Goal: Task Accomplishment & Management: Complete application form

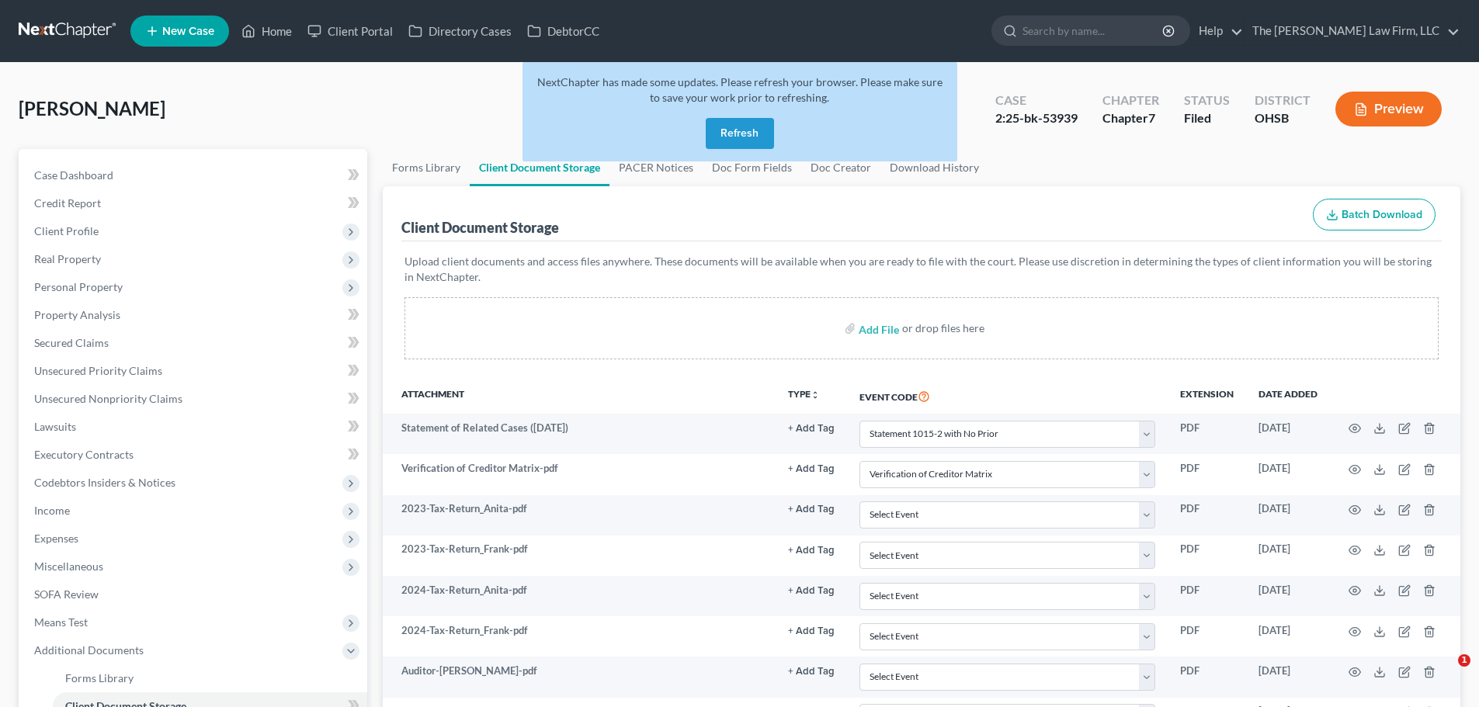
select select "52"
select select "61"
select select "7"
select select "37"
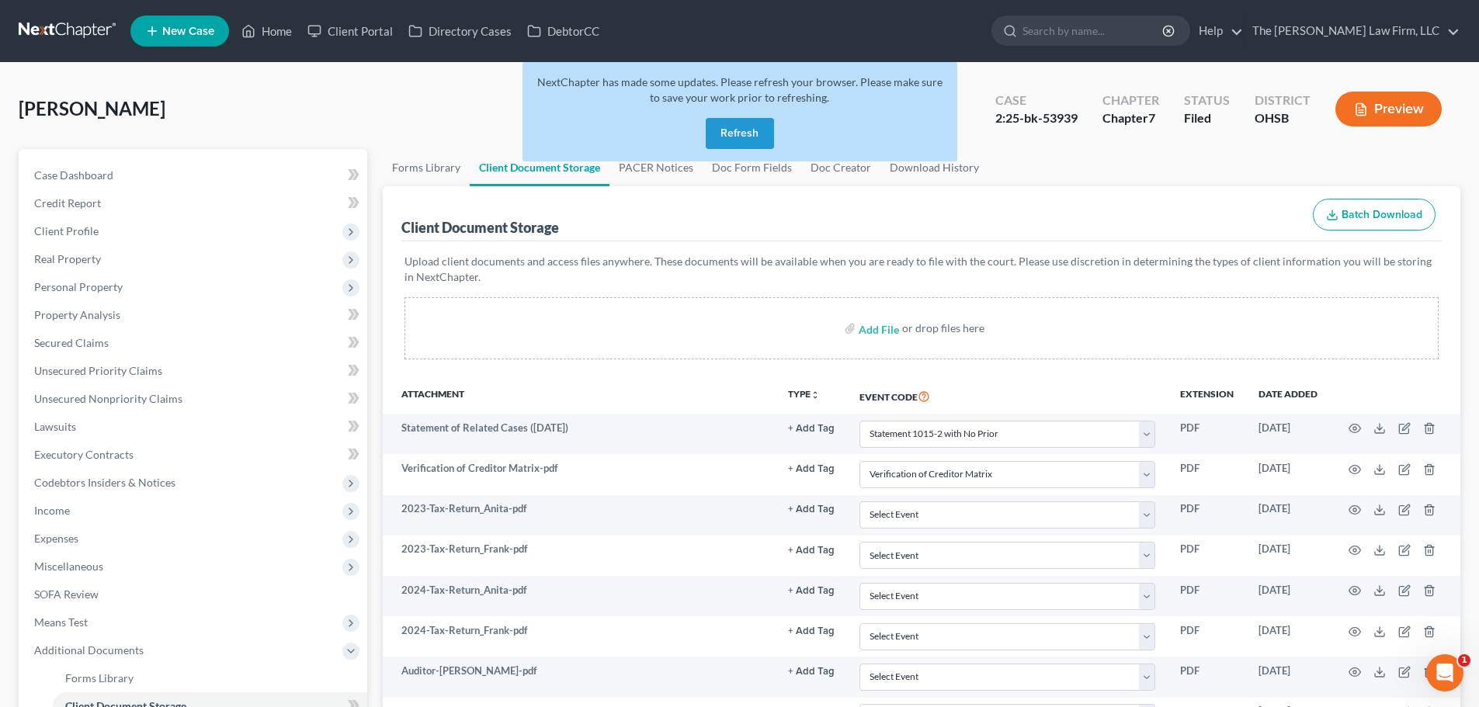
click at [719, 123] on button "Refresh" at bounding box center [740, 133] width 68 height 31
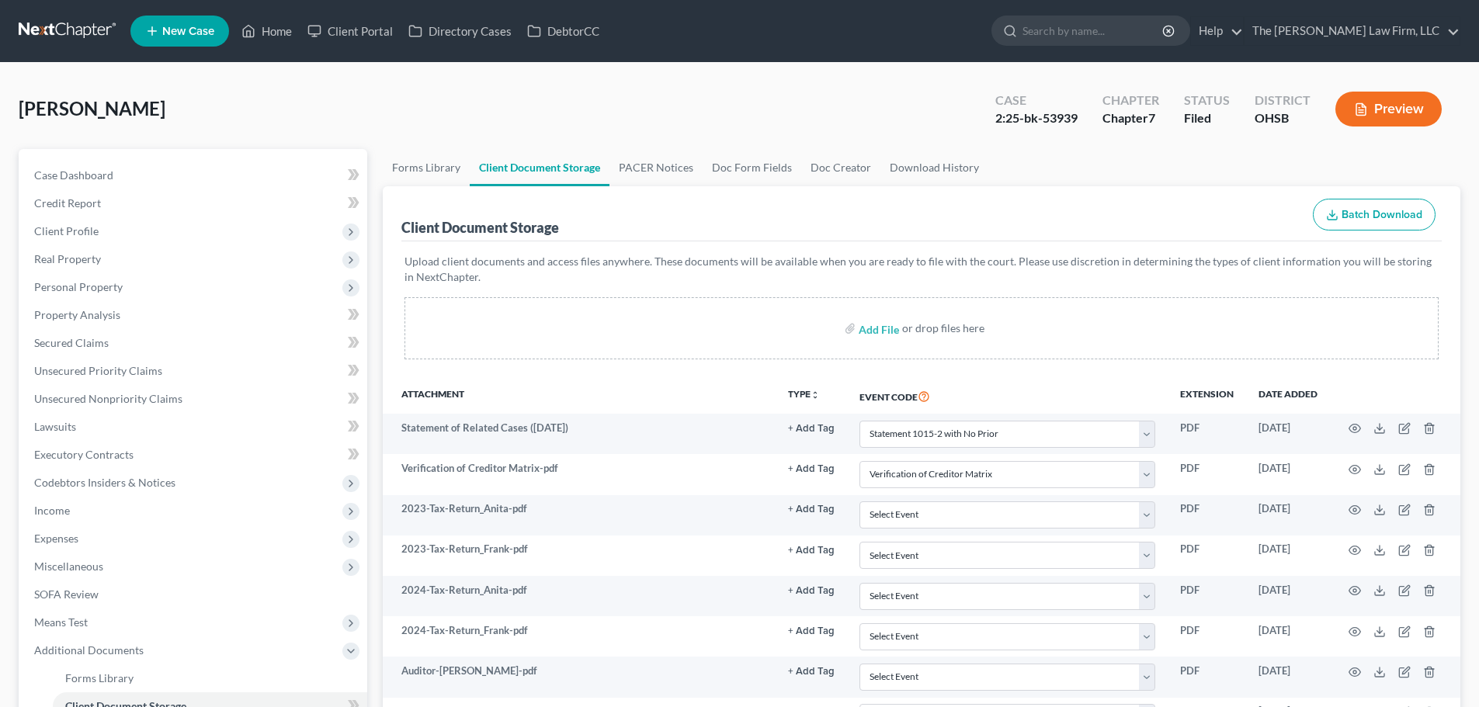
select select "52"
select select "61"
select select "7"
select select "37"
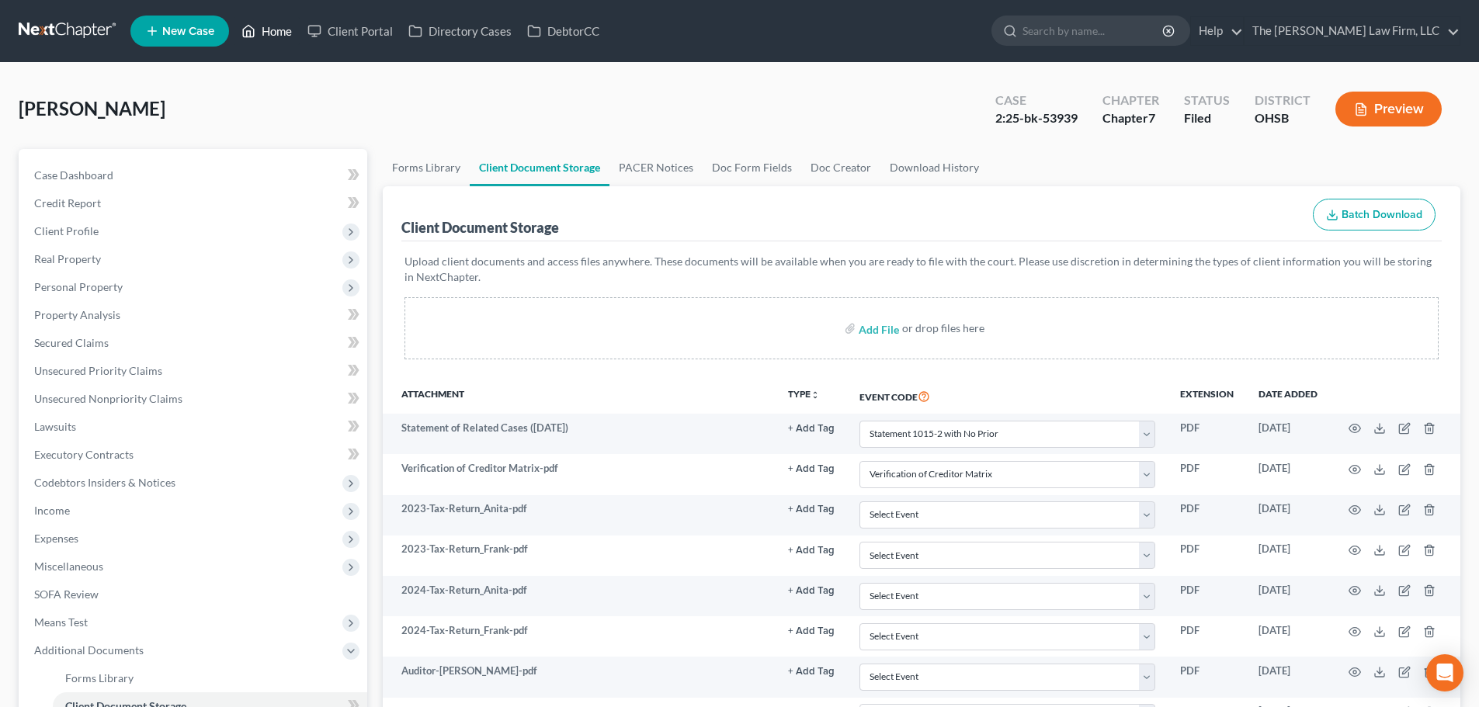
click at [269, 33] on link "Home" at bounding box center [267, 31] width 66 height 28
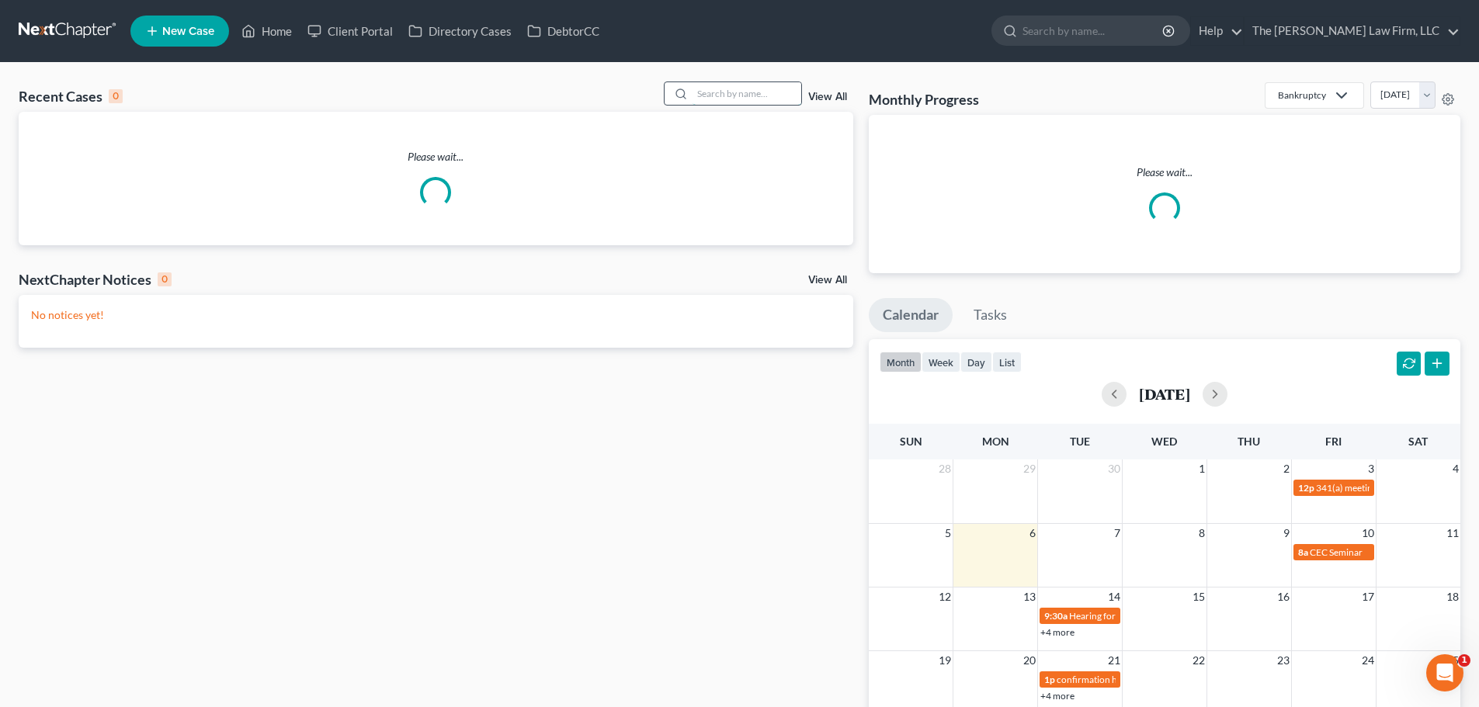
click at [738, 96] on input "search" at bounding box center [747, 93] width 109 height 23
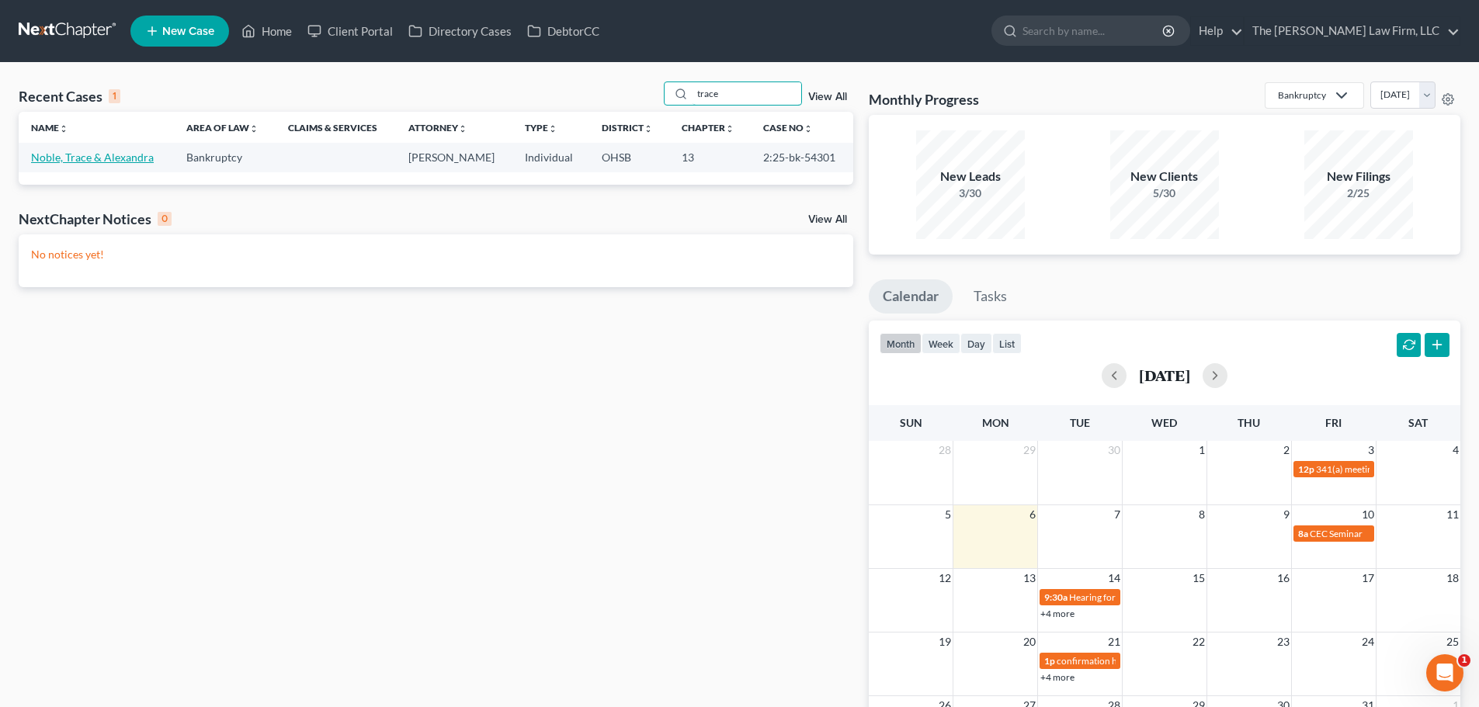
type input "trace"
click at [85, 154] on link "Noble, Trace & Alexandra" at bounding box center [92, 157] width 123 height 13
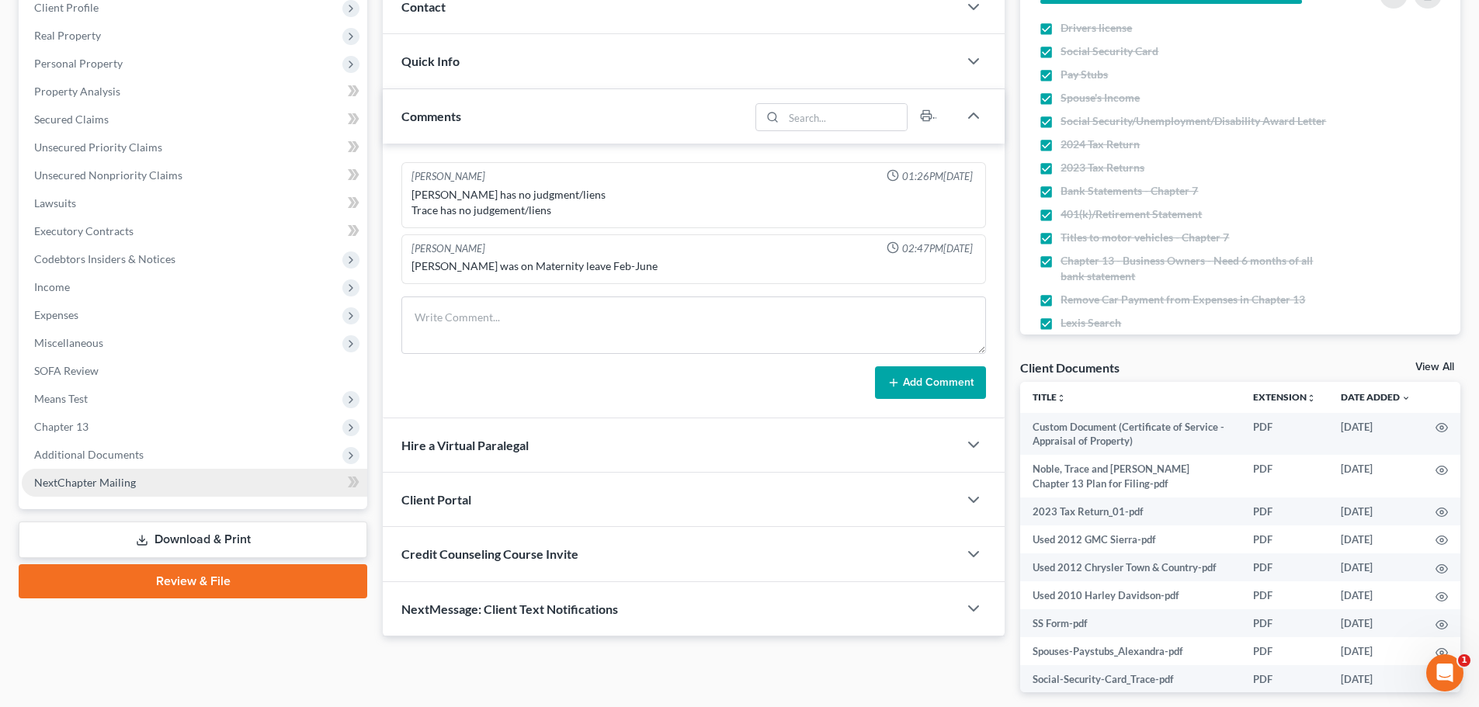
scroll to position [293, 0]
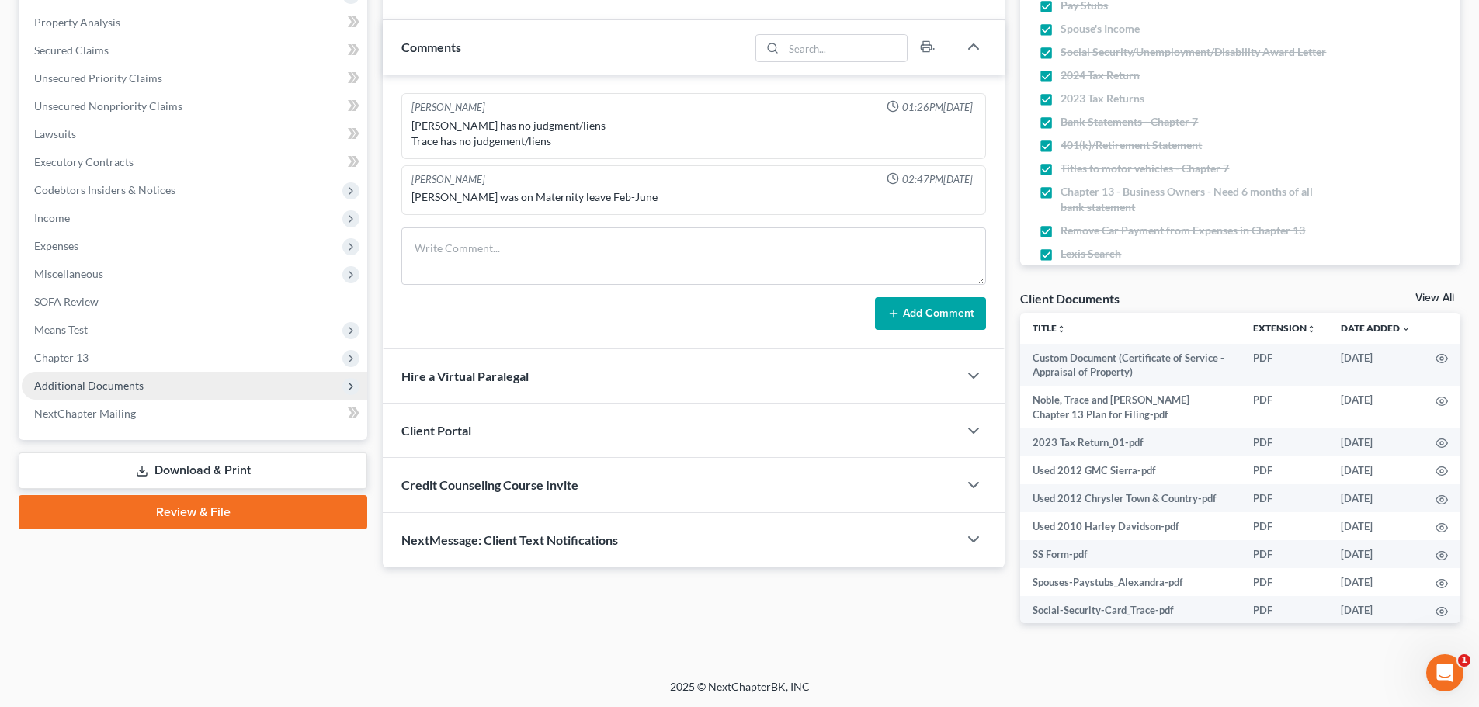
click at [100, 384] on span "Additional Documents" at bounding box center [88, 385] width 109 height 13
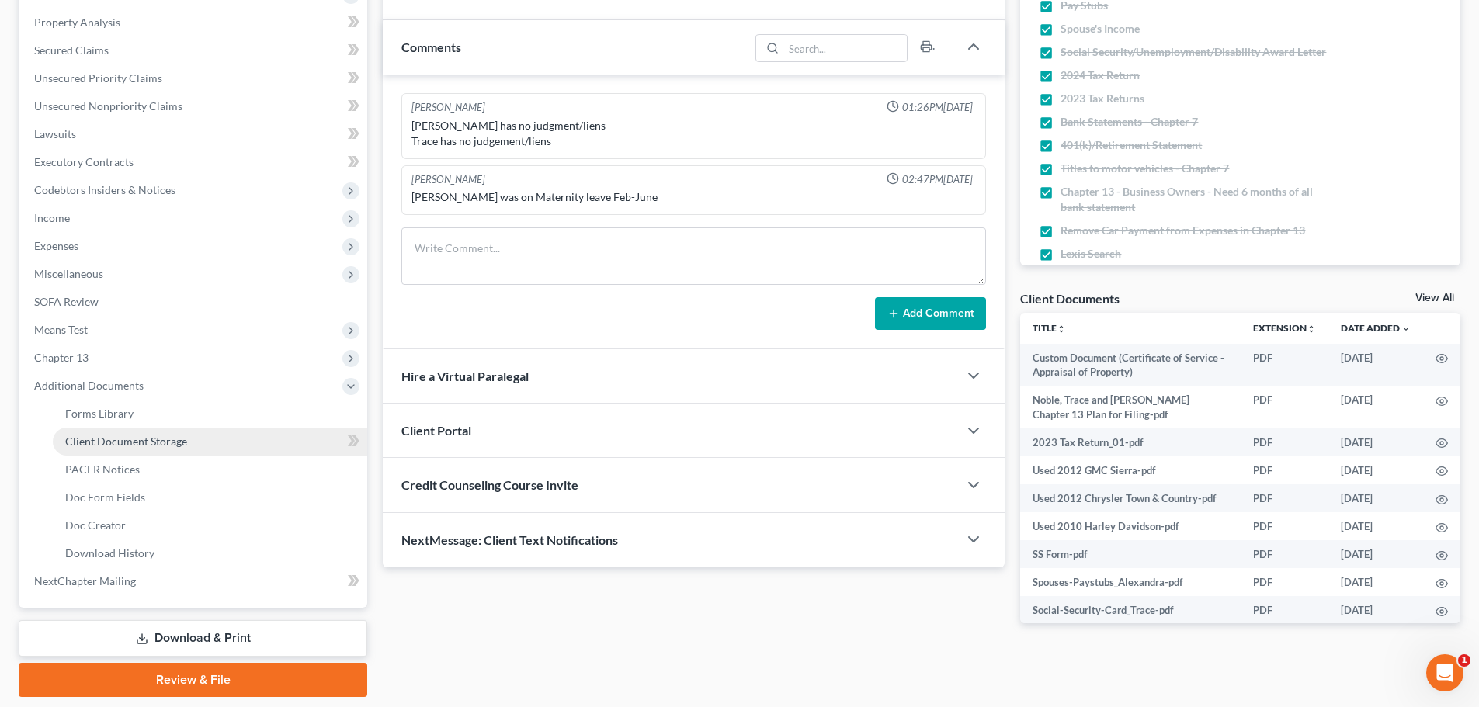
click at [159, 439] on span "Client Document Storage" at bounding box center [126, 441] width 122 height 13
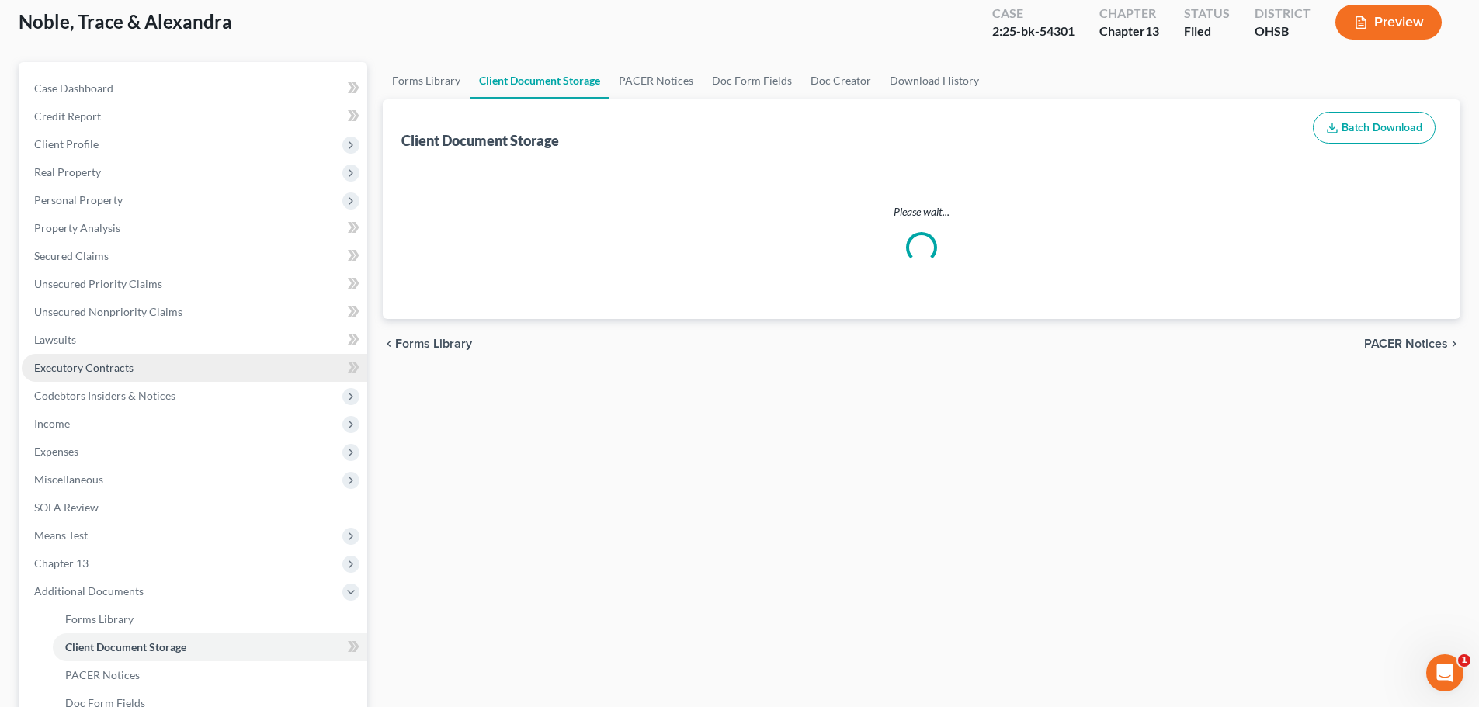
select select "52"
select select "61"
select select "7"
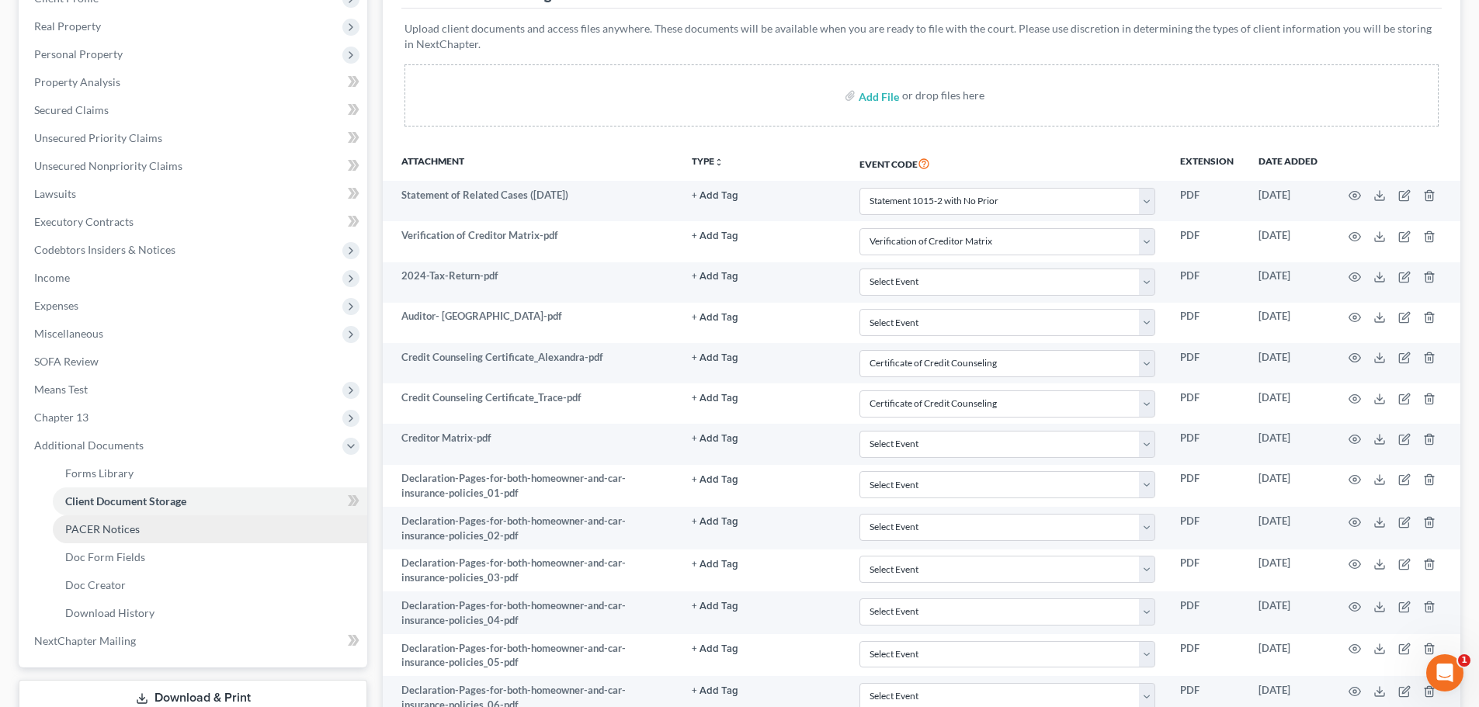
click at [90, 526] on span "PACER Notices" at bounding box center [102, 529] width 75 height 13
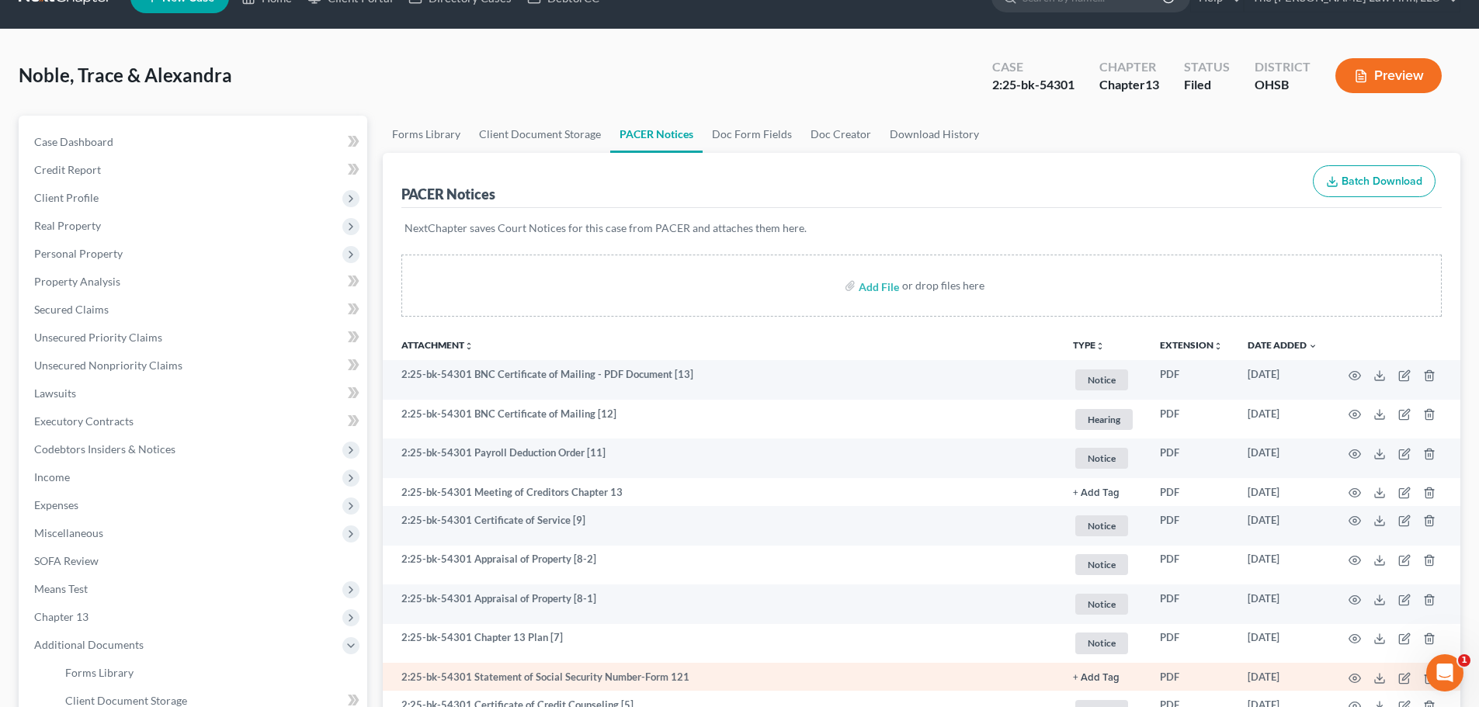
scroll to position [31, 0]
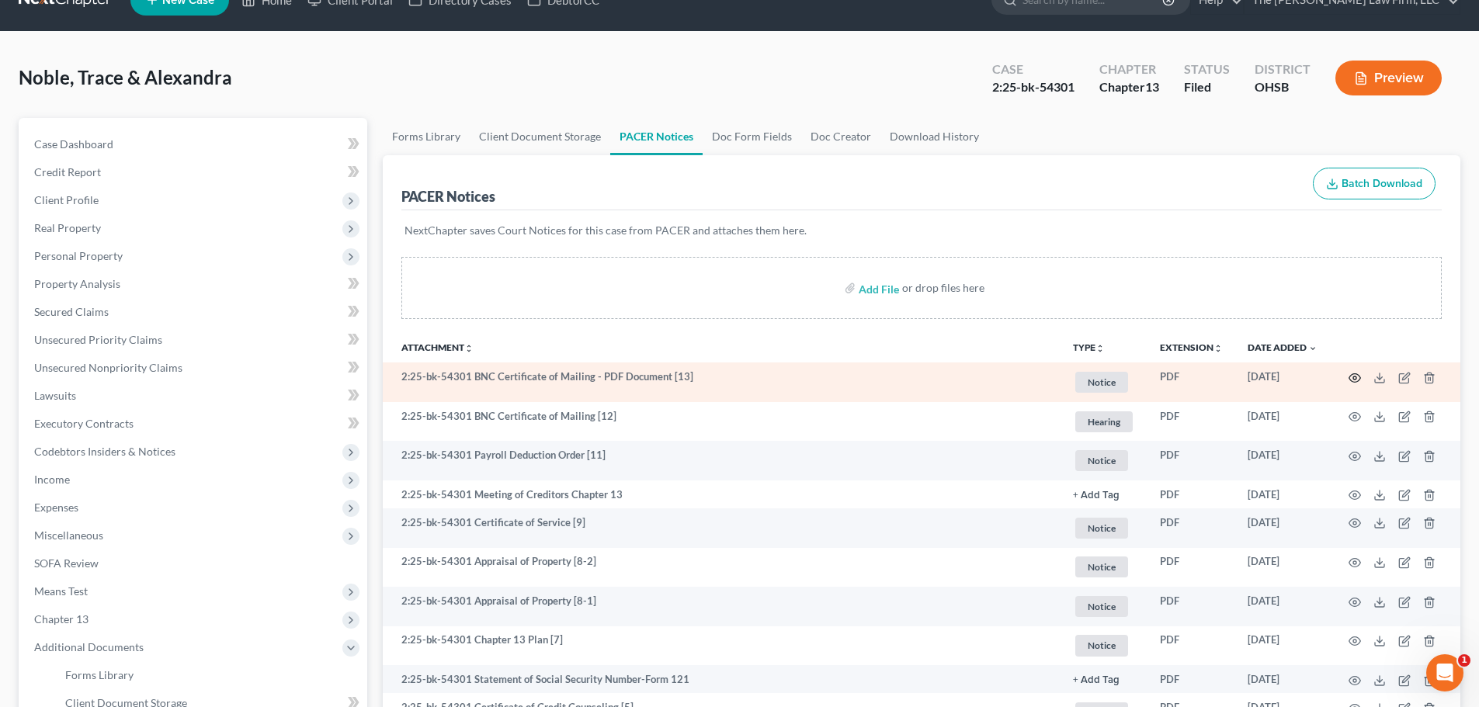
click at [1352, 381] on icon "button" at bounding box center [1355, 377] width 12 height 9
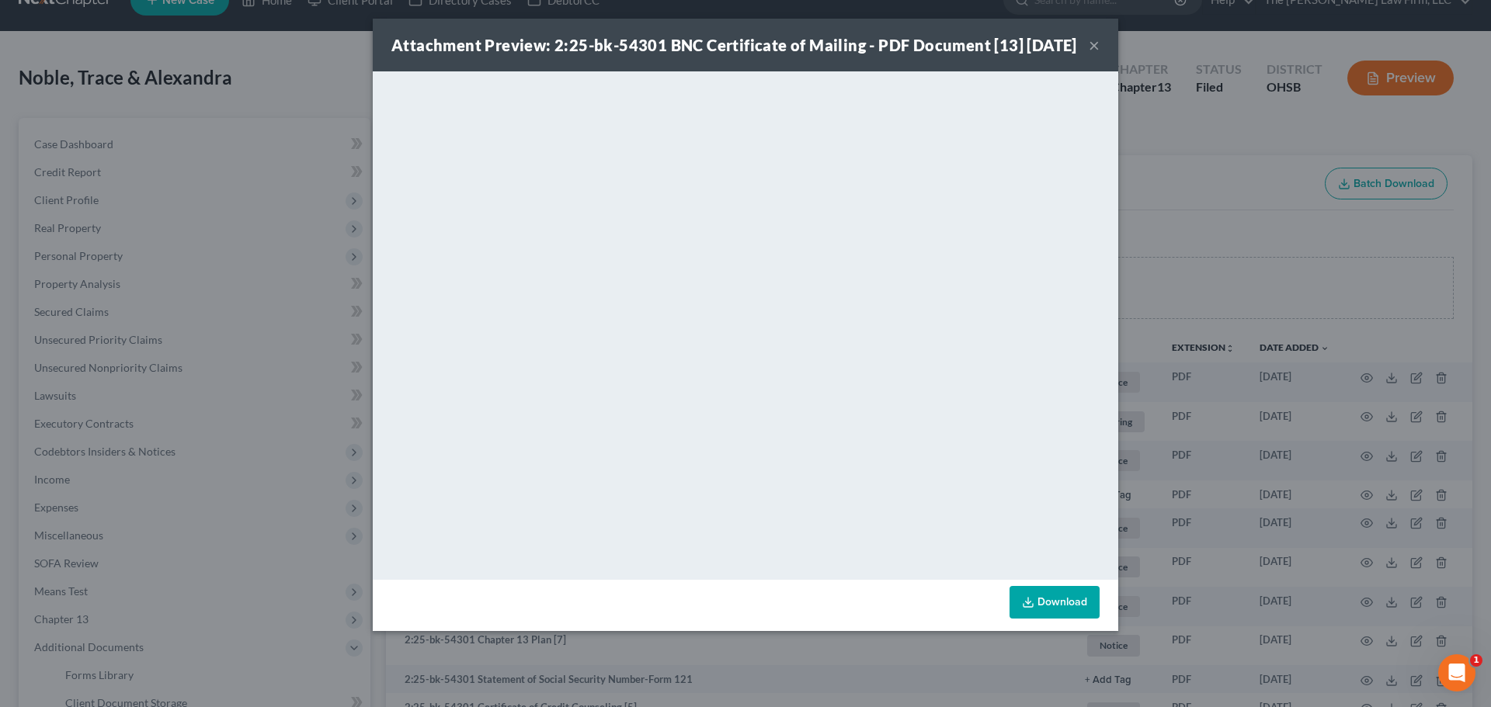
click at [1100, 55] on div "Attachment Preview: 2:25-bk-54301 BNC Certificate of Mailing - PDF Document [13…" at bounding box center [745, 45] width 745 height 53
click at [1093, 54] on button "×" at bounding box center [1094, 45] width 11 height 19
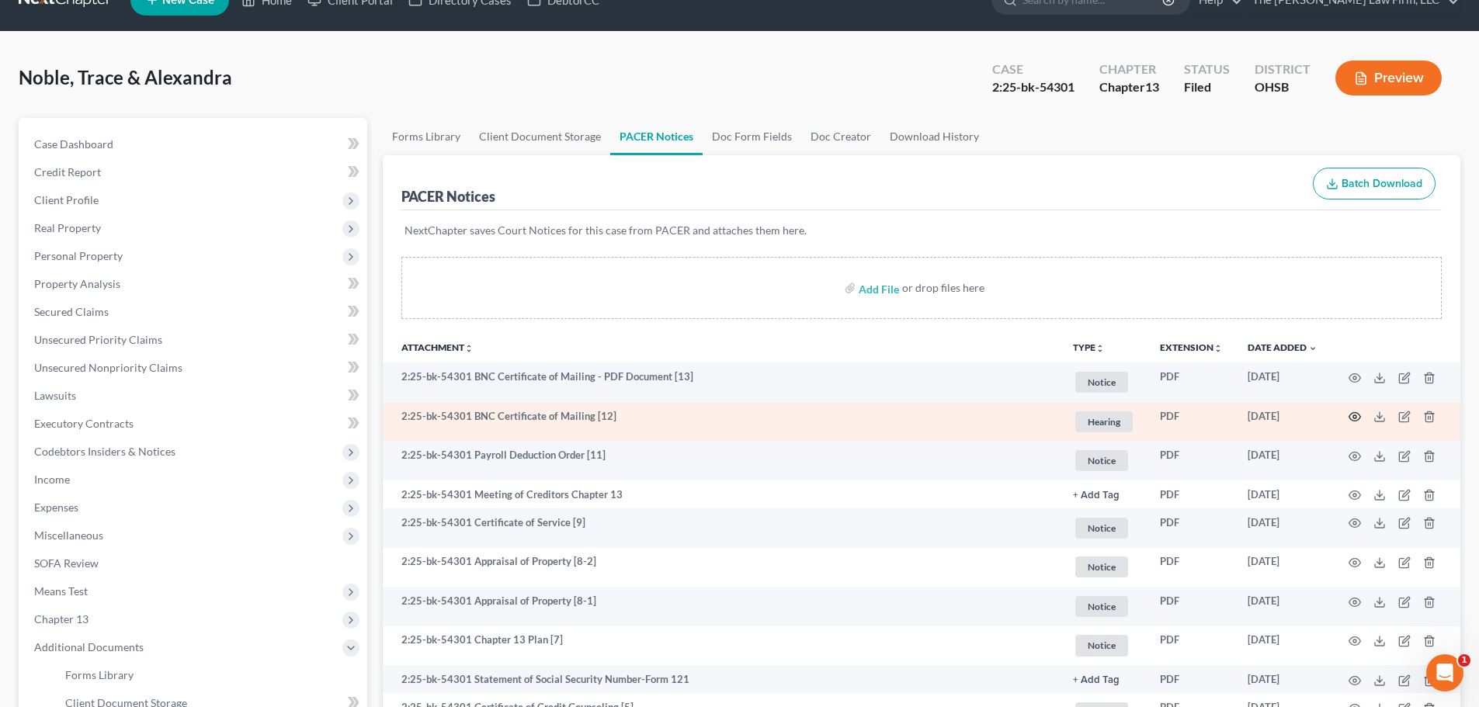
click at [1356, 416] on circle "button" at bounding box center [1354, 416] width 3 height 3
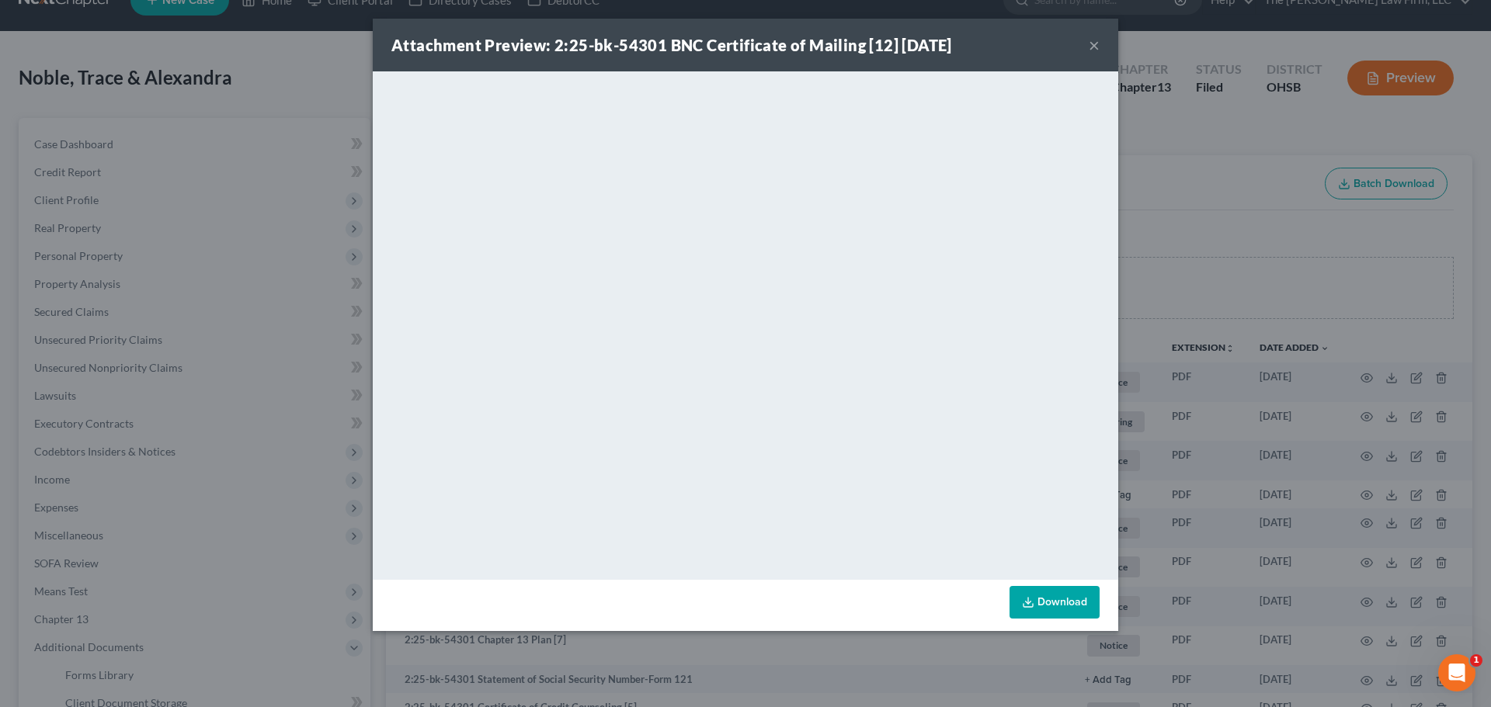
drag, startPoint x: 1091, startPoint y: 44, endPoint x: 1012, endPoint y: 69, distance: 82.3
click at [1090, 45] on button "×" at bounding box center [1094, 45] width 11 height 19
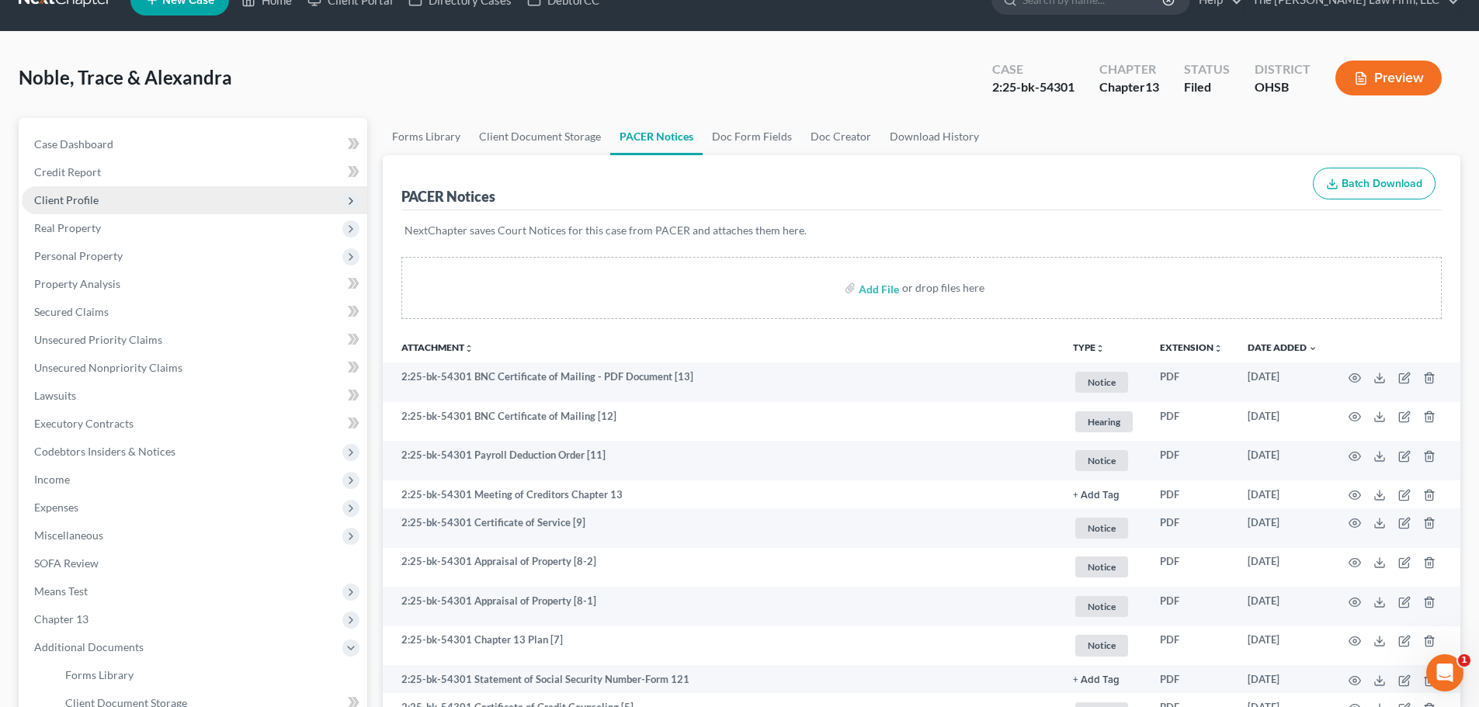
click at [63, 196] on span "Client Profile" at bounding box center [66, 199] width 64 height 13
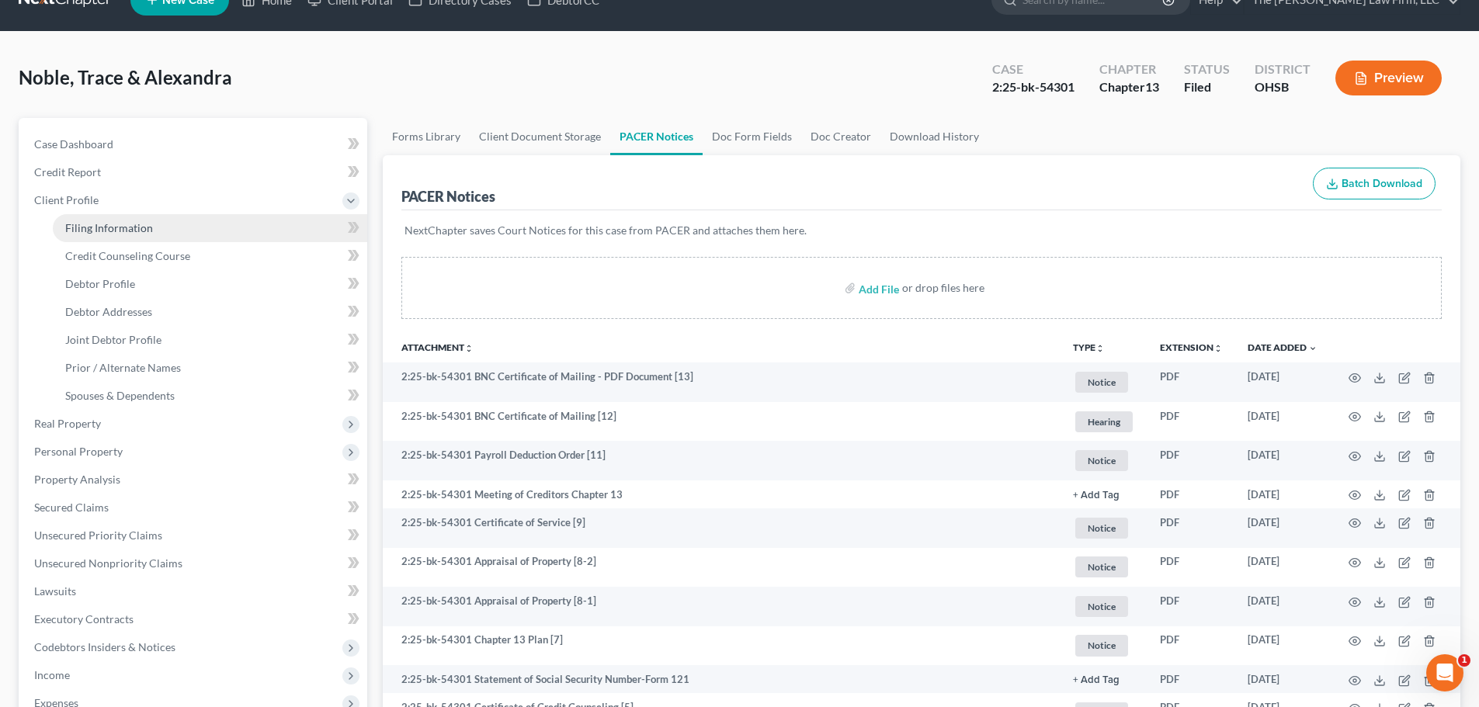
click at [79, 229] on span "Filing Information" at bounding box center [109, 227] width 88 height 13
select select "1"
select select "3"
select select "36"
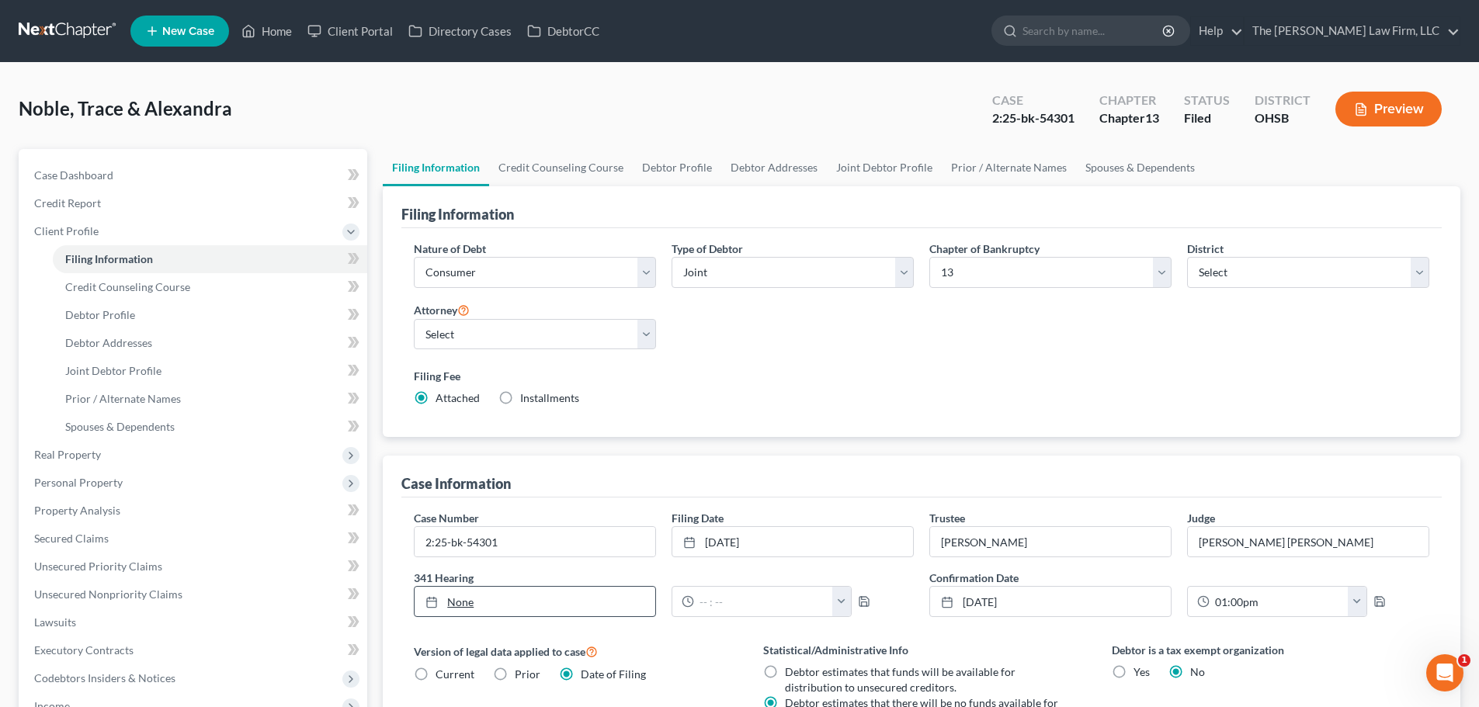
type input "[DATE]"
click at [461, 603] on link "None" at bounding box center [535, 602] width 241 height 30
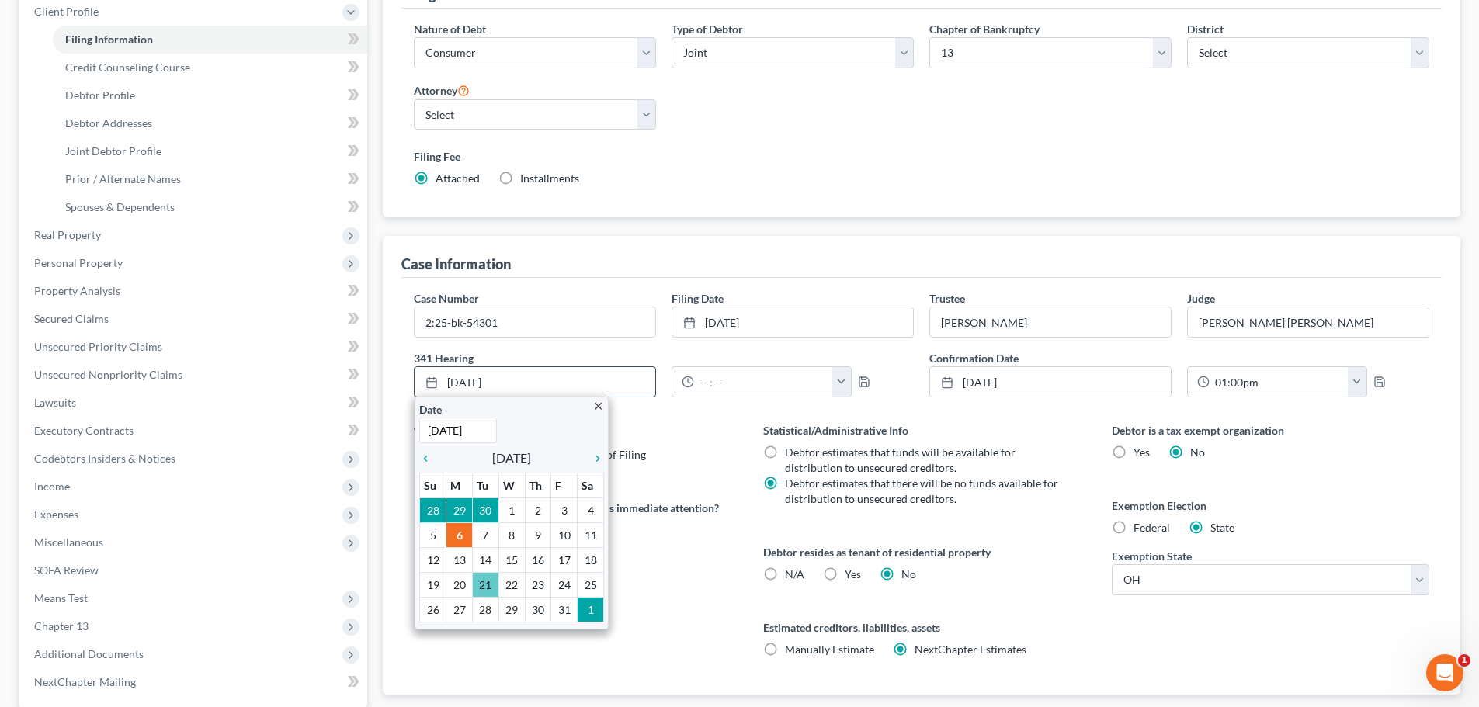
scroll to position [233, 0]
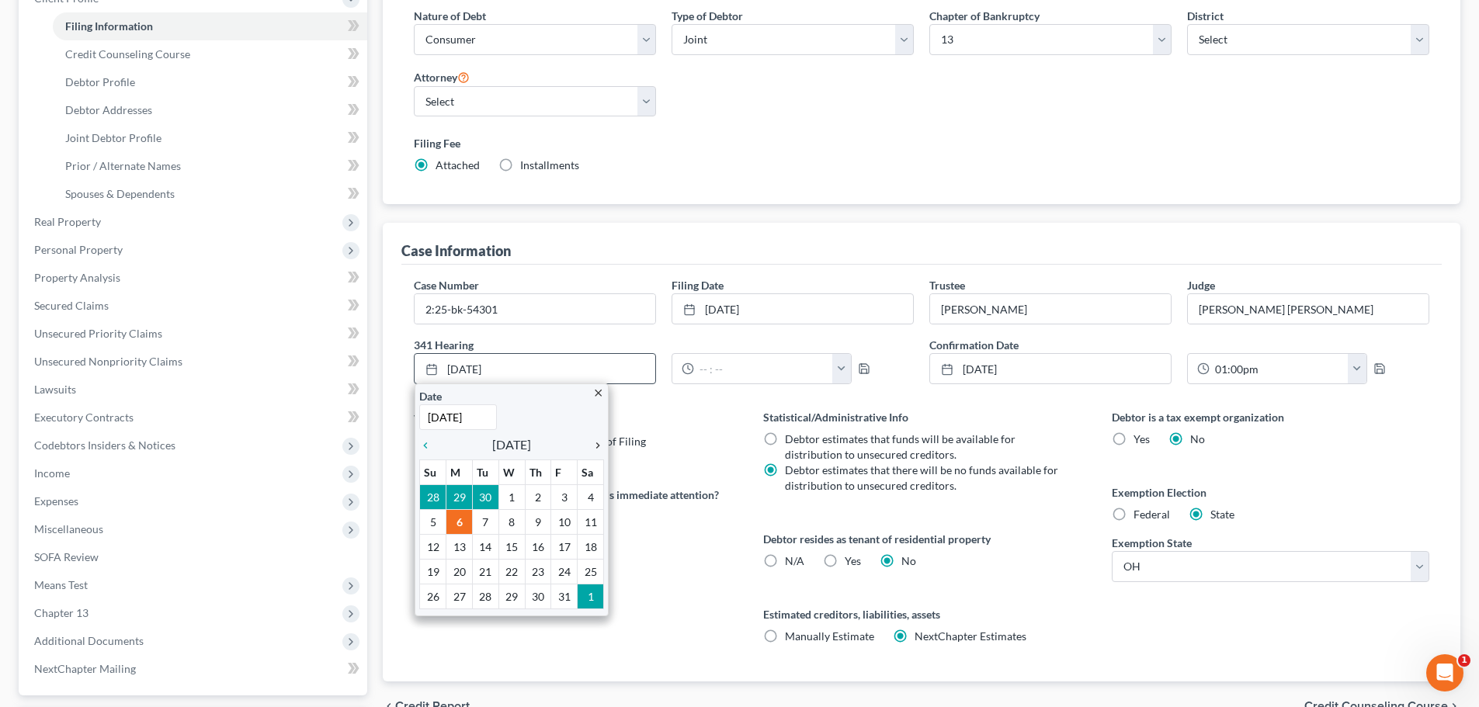
click at [599, 447] on icon "chevron_right" at bounding box center [594, 445] width 20 height 12
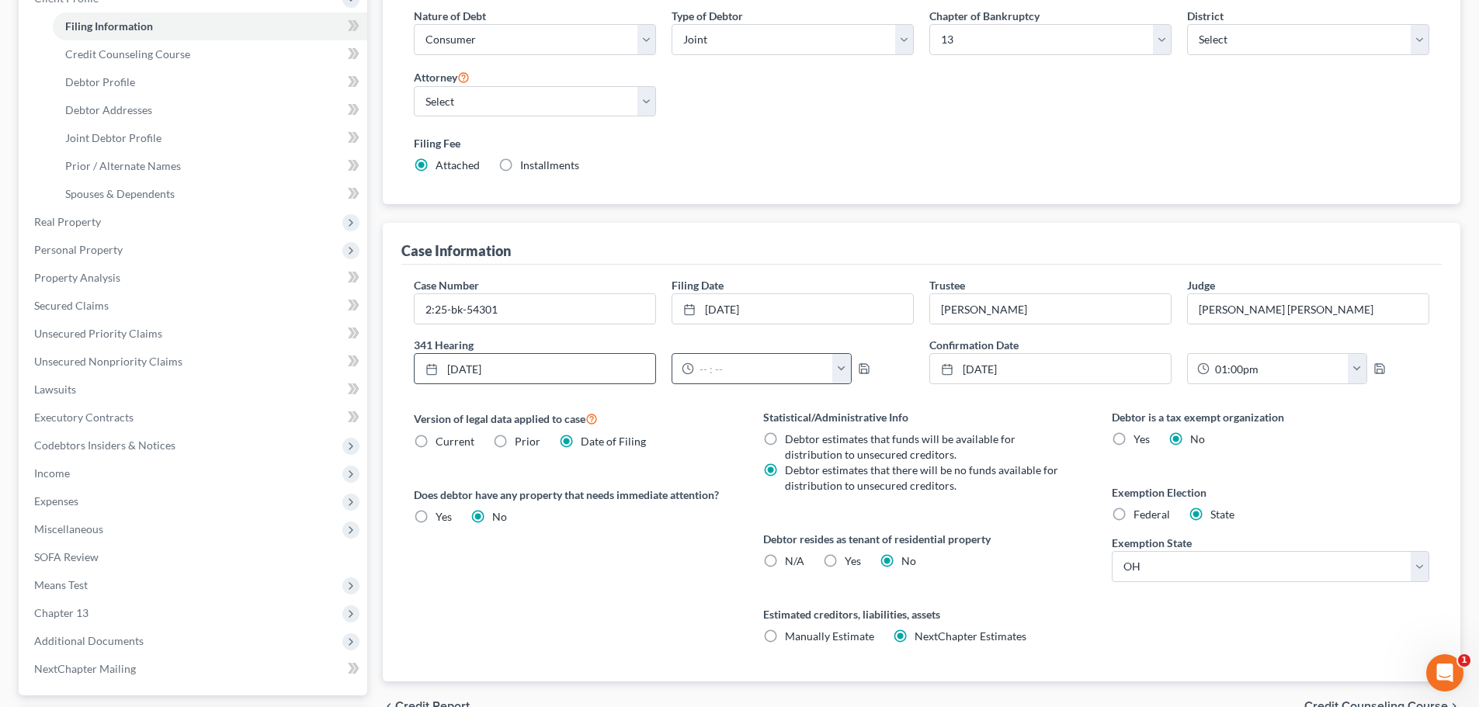
click at [833, 363] on button "button" at bounding box center [841, 369] width 19 height 30
click at [867, 405] on link "1:30pm" at bounding box center [872, 408] width 87 height 26
type input "1:30pm"
click at [863, 370] on polyline "button" at bounding box center [863, 372] width 5 height 4
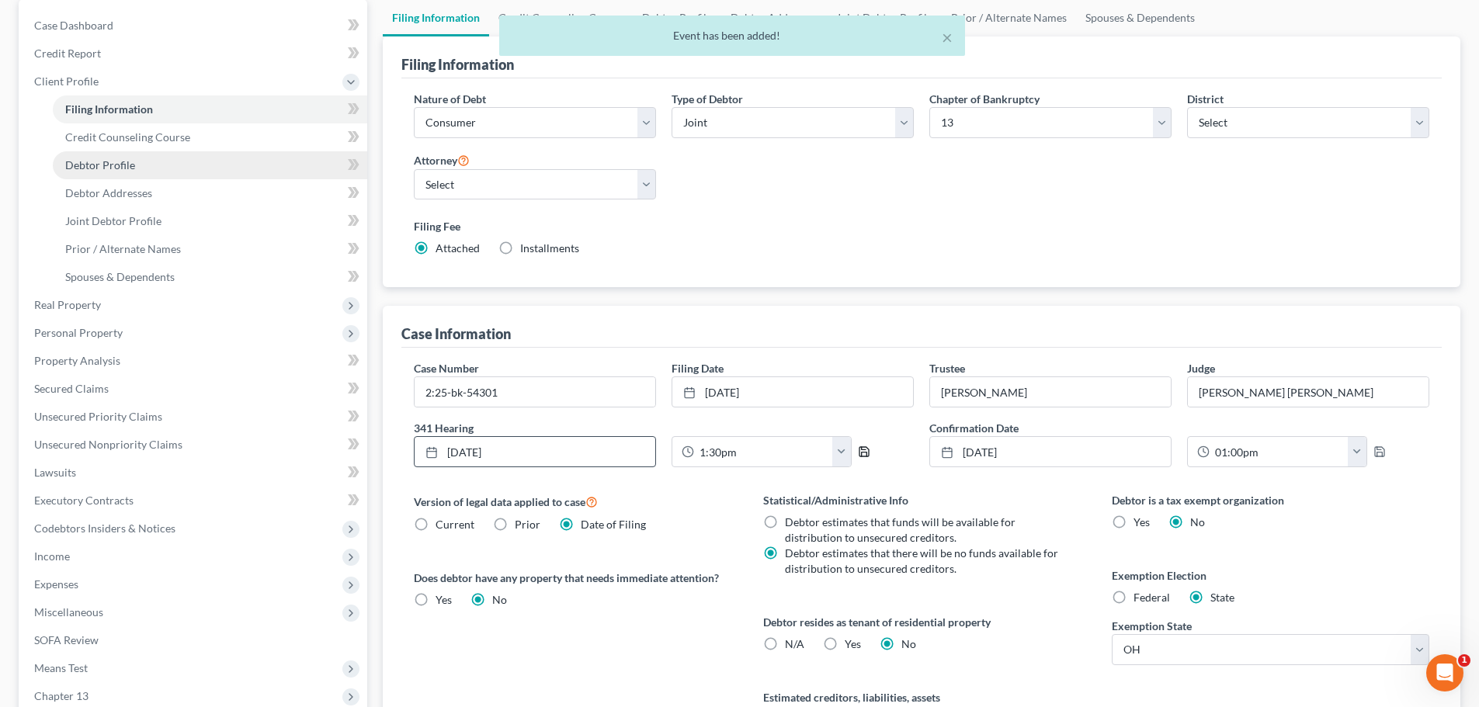
scroll to position [0, 0]
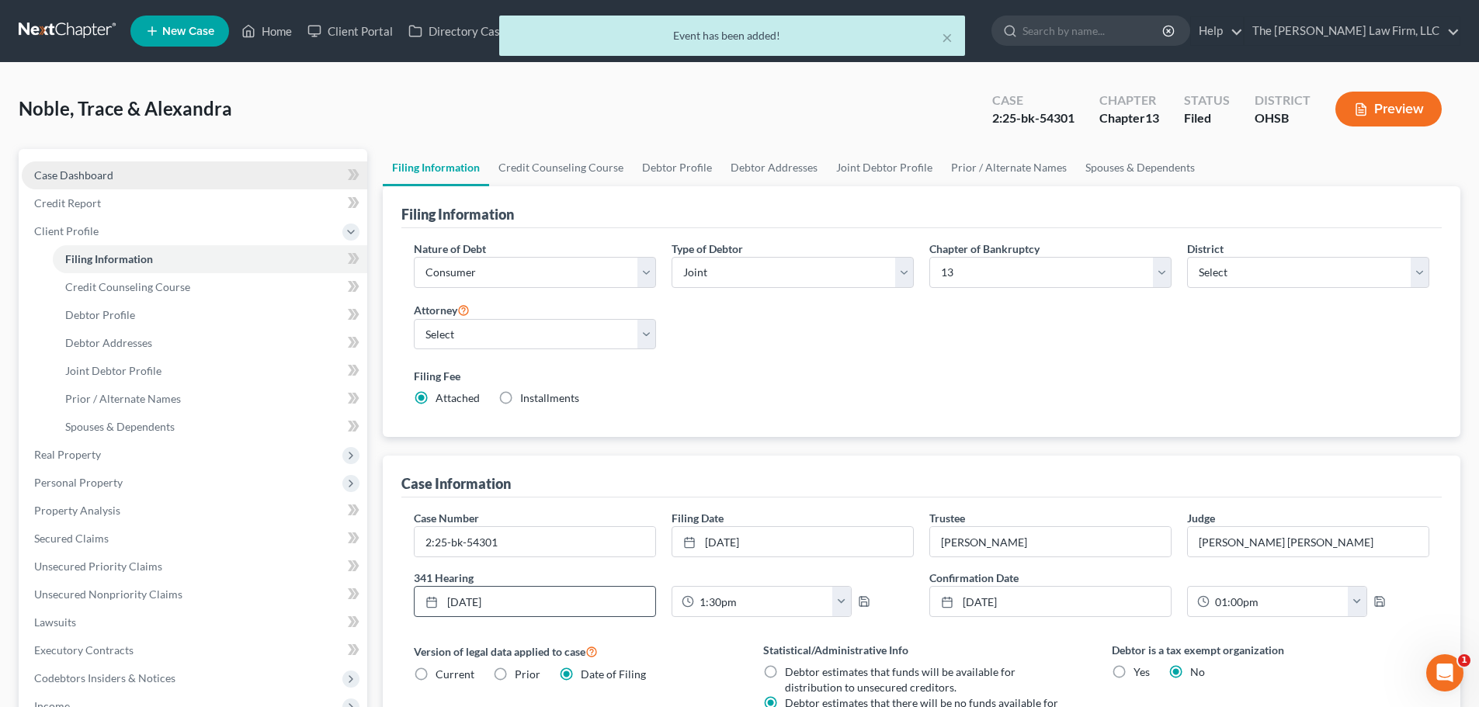
click at [119, 172] on link "Case Dashboard" at bounding box center [195, 176] width 346 height 28
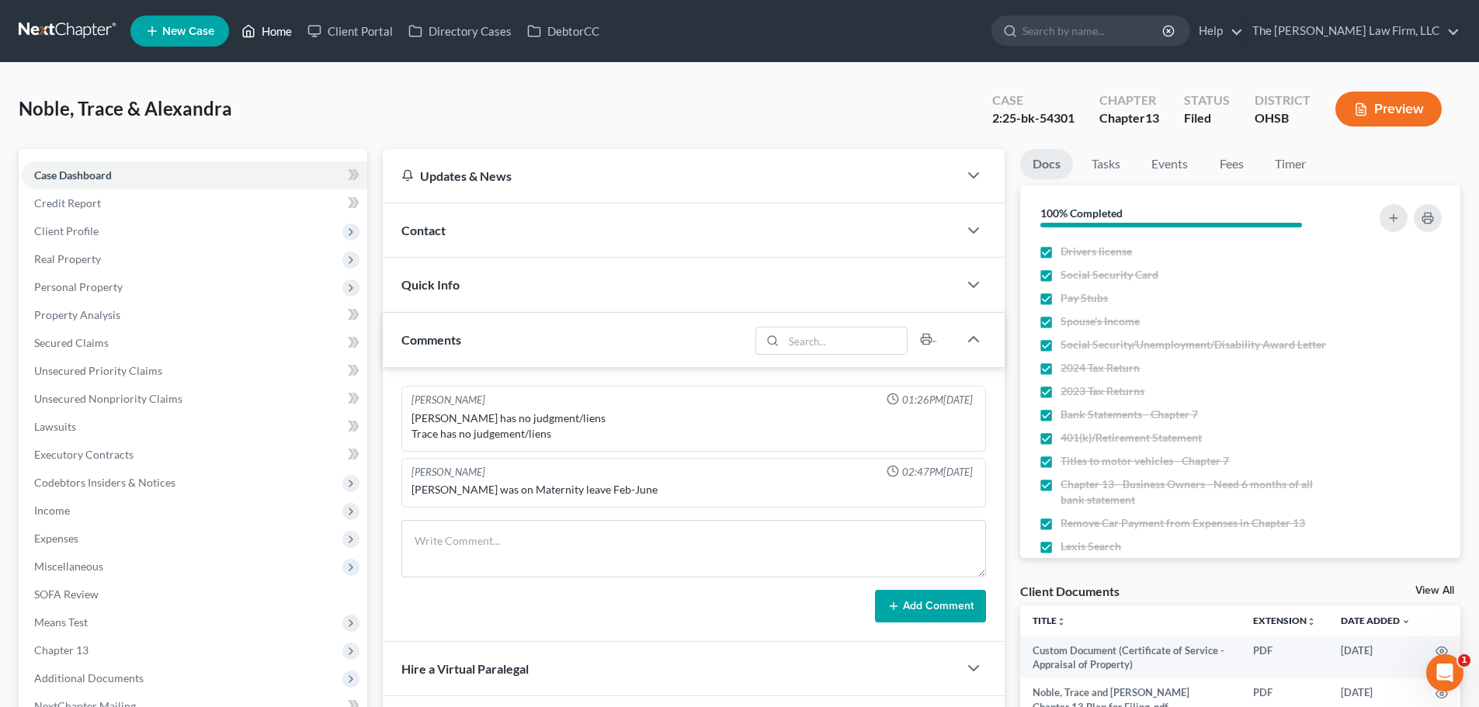
drag, startPoint x: 278, startPoint y: 28, endPoint x: 523, endPoint y: 128, distance: 265.0
click at [278, 28] on link "Home" at bounding box center [267, 31] width 66 height 28
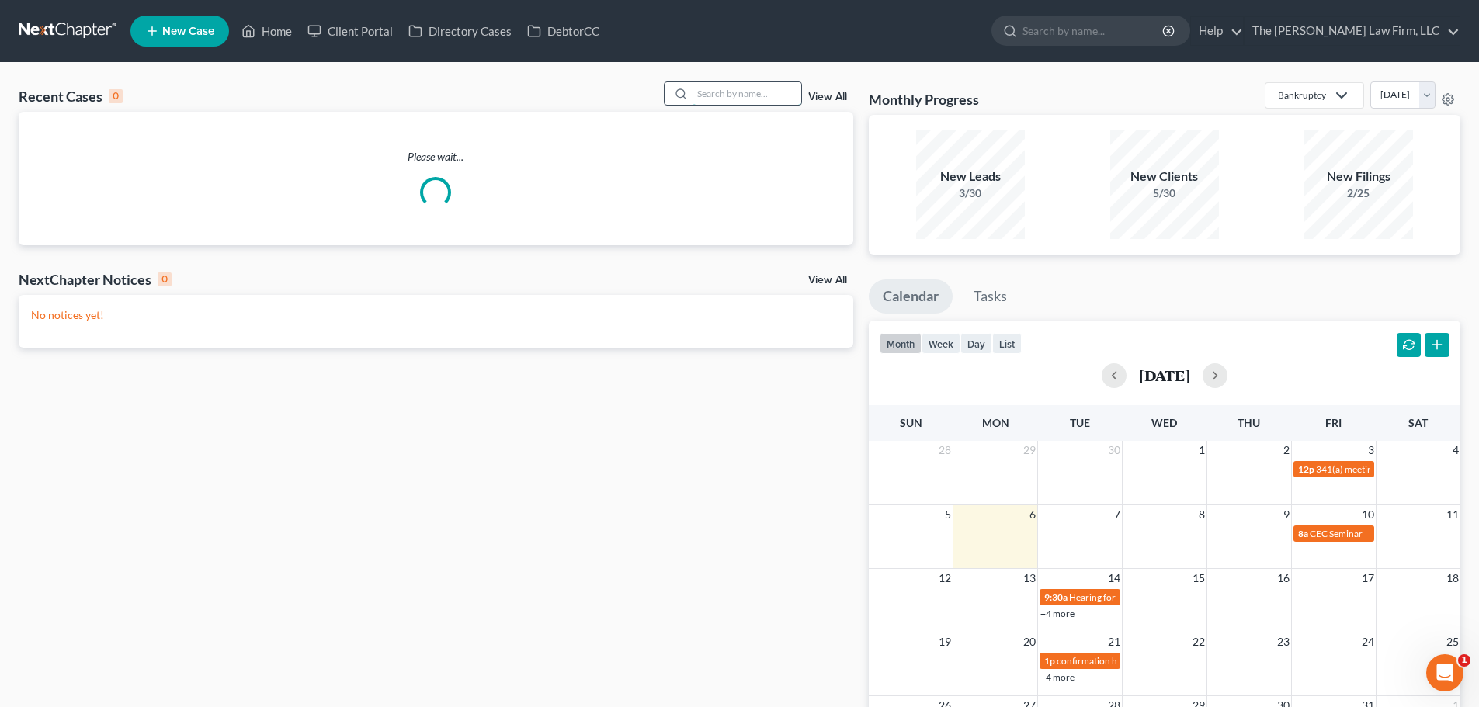
click at [743, 99] on input "search" at bounding box center [747, 93] width 109 height 23
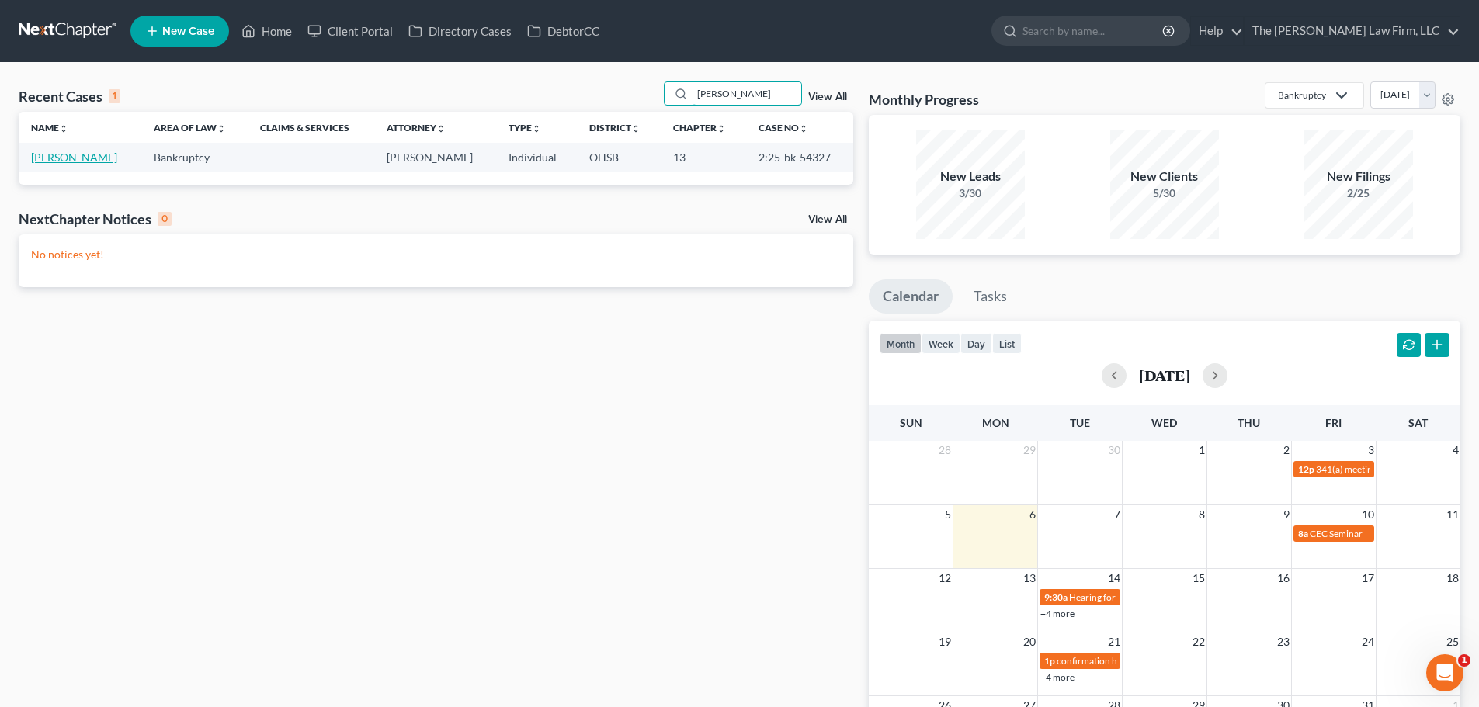
type input "[PERSON_NAME]"
click at [61, 157] on link "[PERSON_NAME]" at bounding box center [74, 157] width 86 height 13
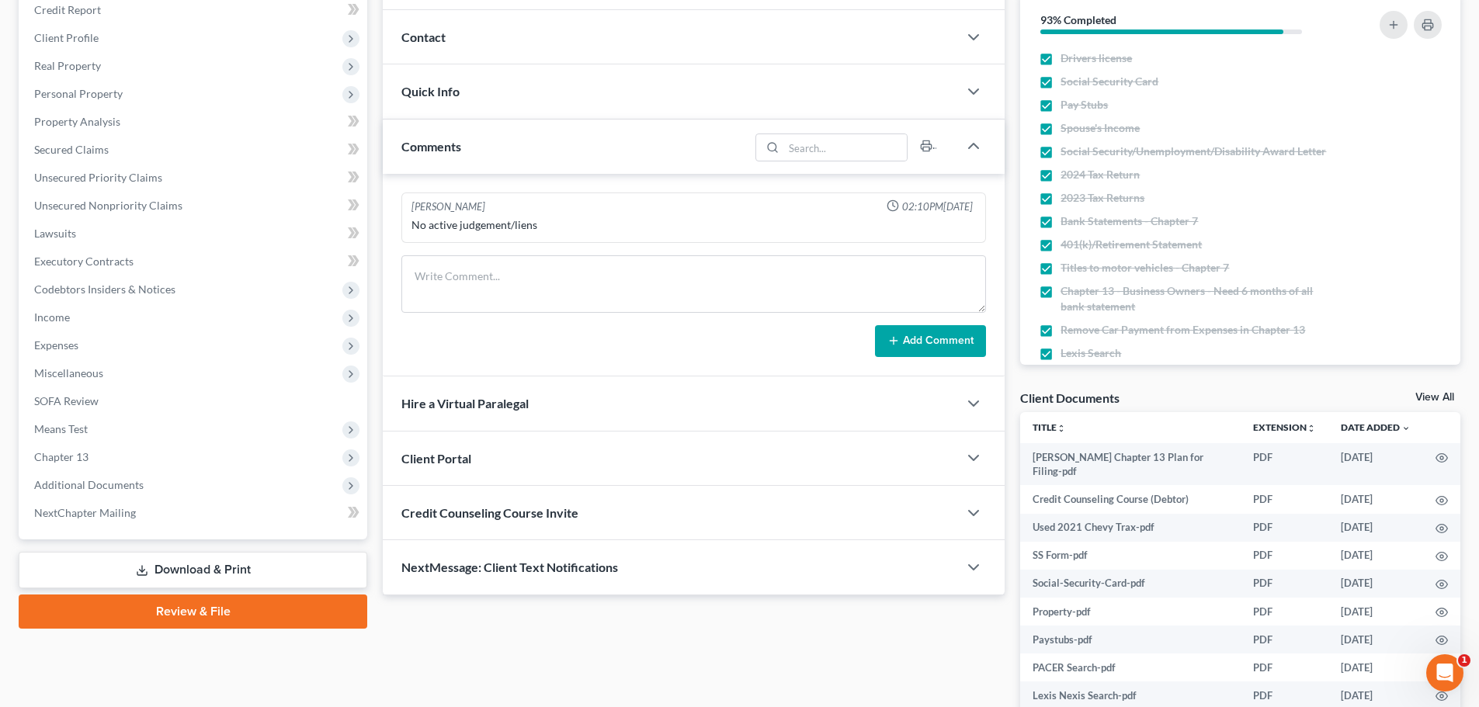
scroll to position [293, 0]
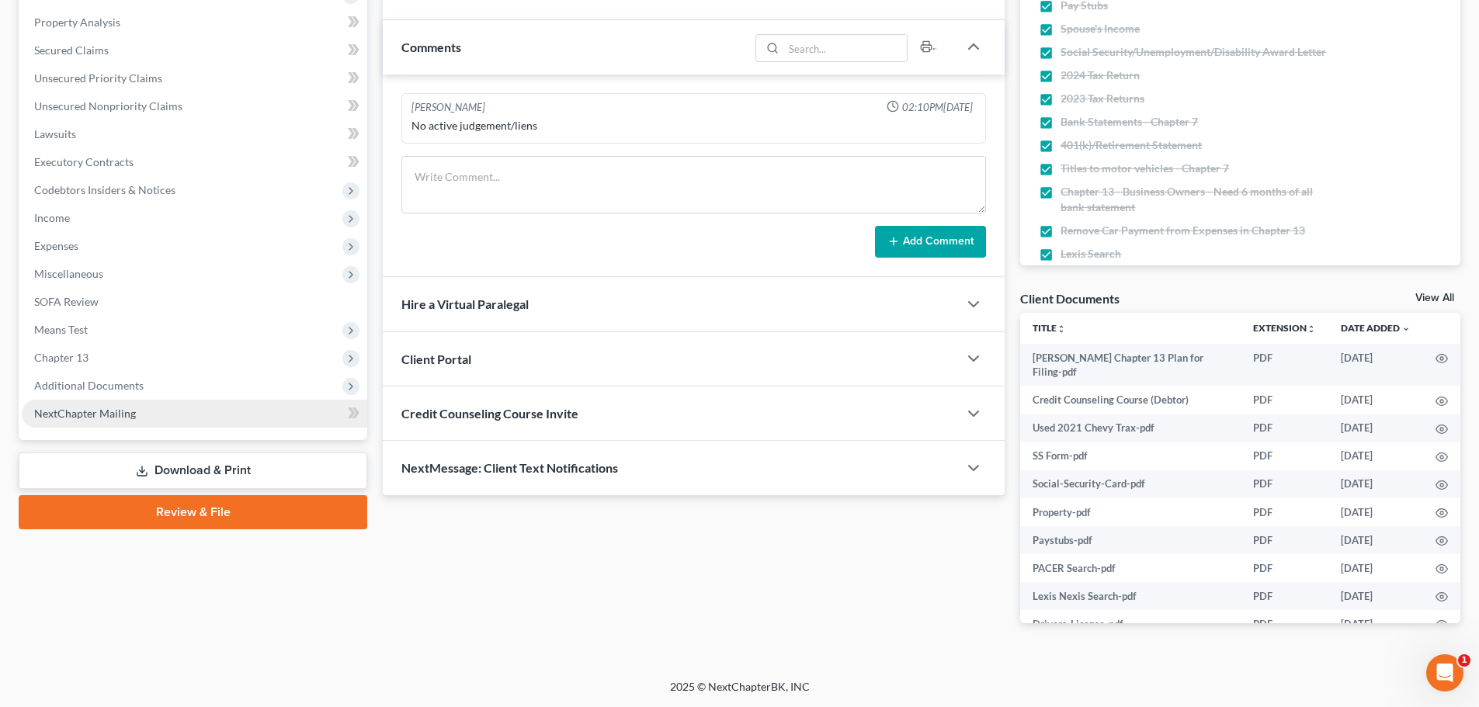
drag, startPoint x: 99, startPoint y: 392, endPoint x: 109, endPoint y: 416, distance: 26.4
click at [99, 392] on span "Additional Documents" at bounding box center [195, 386] width 346 height 28
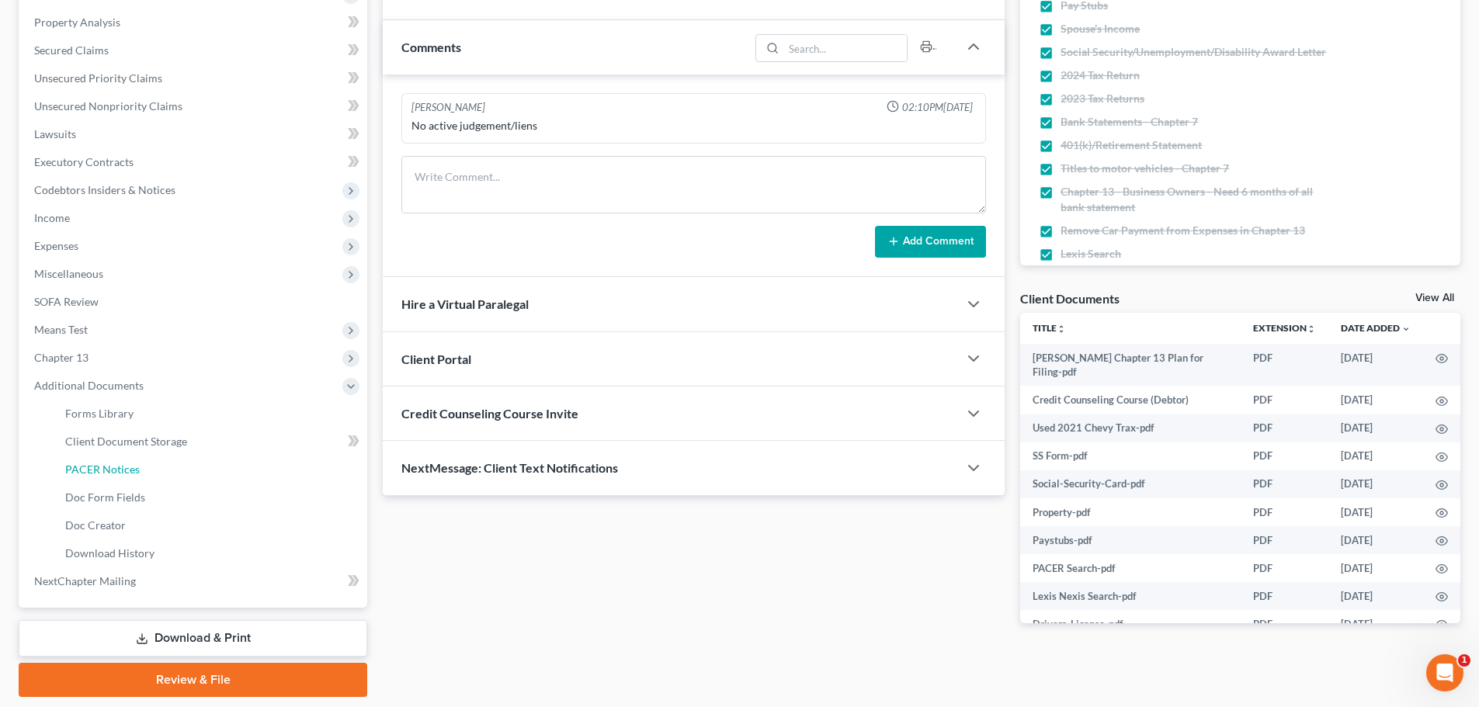
drag, startPoint x: 113, startPoint y: 469, endPoint x: 632, endPoint y: 434, distance: 520.6
click at [114, 469] on span "PACER Notices" at bounding box center [102, 469] width 75 height 13
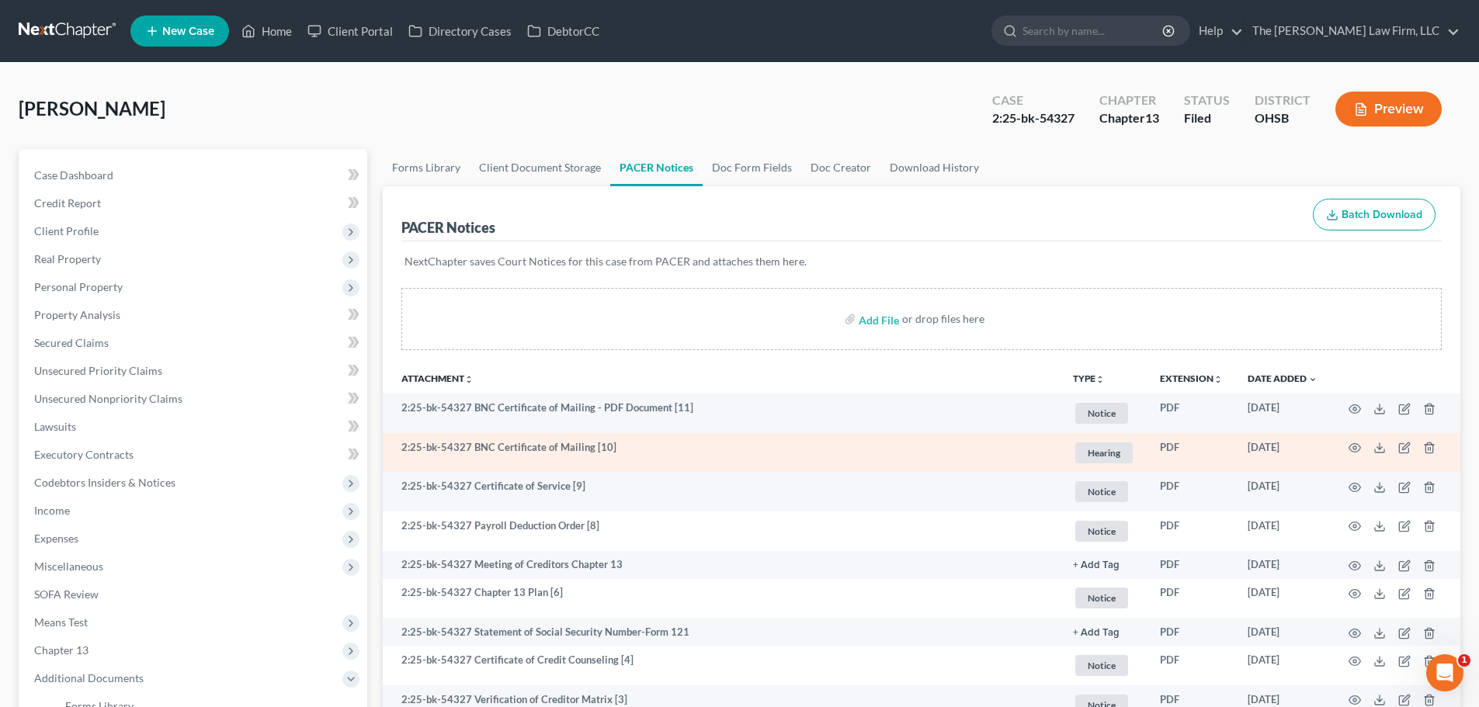
click at [1363, 447] on td at bounding box center [1395, 453] width 130 height 40
click at [1359, 446] on icon "button" at bounding box center [1355, 448] width 12 height 12
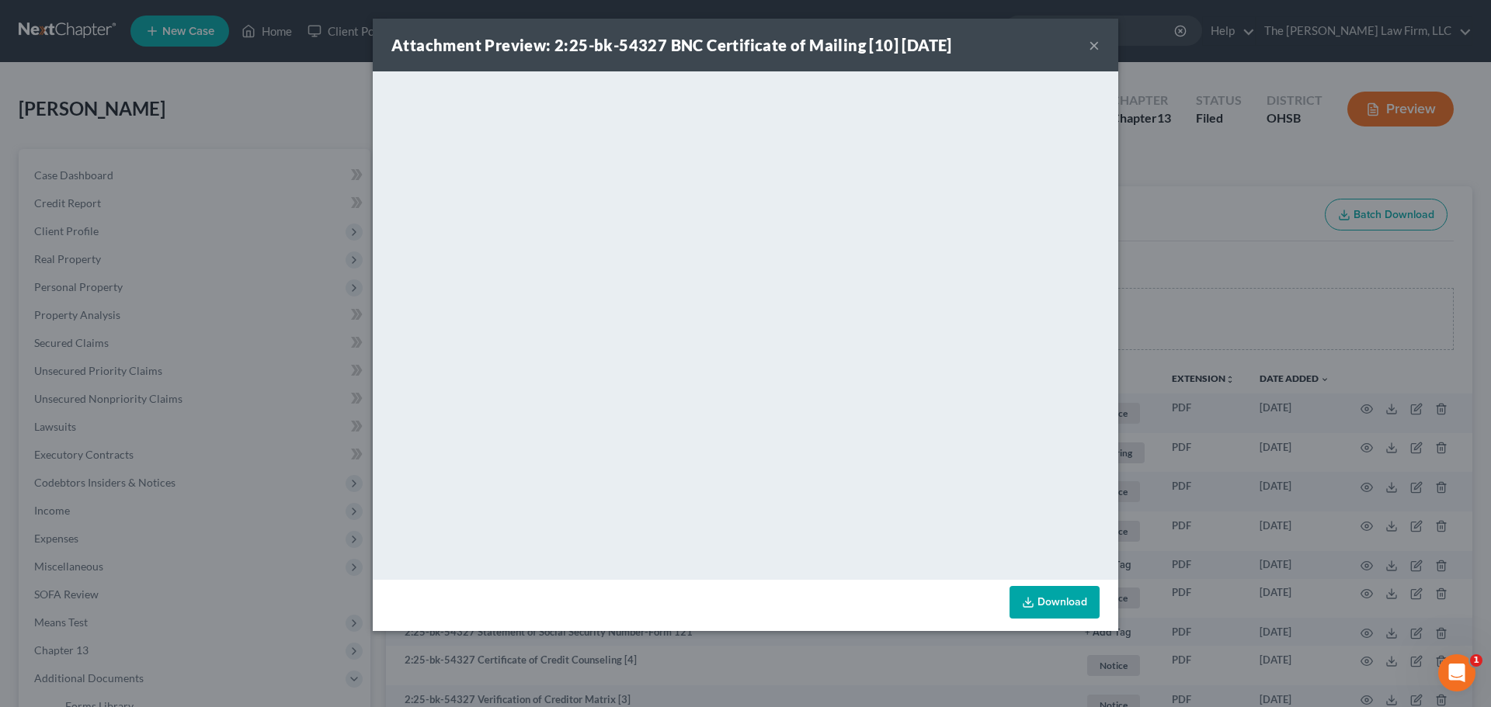
drag, startPoint x: 1095, startPoint y: 44, endPoint x: 1051, endPoint y: 58, distance: 45.7
click at [1096, 44] on button "×" at bounding box center [1094, 45] width 11 height 19
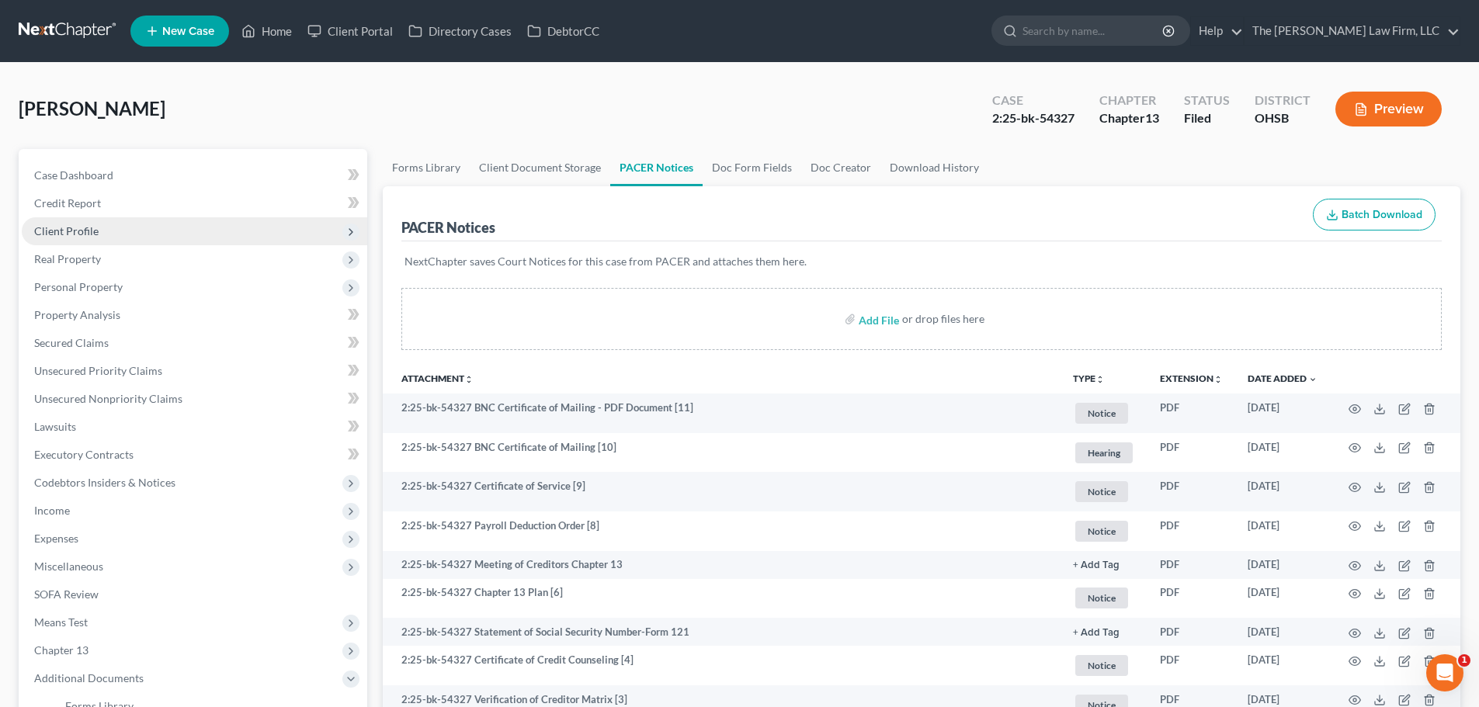
drag, startPoint x: 71, startPoint y: 229, endPoint x: 78, endPoint y: 242, distance: 14.6
click at [71, 229] on span "Client Profile" at bounding box center [66, 230] width 64 height 13
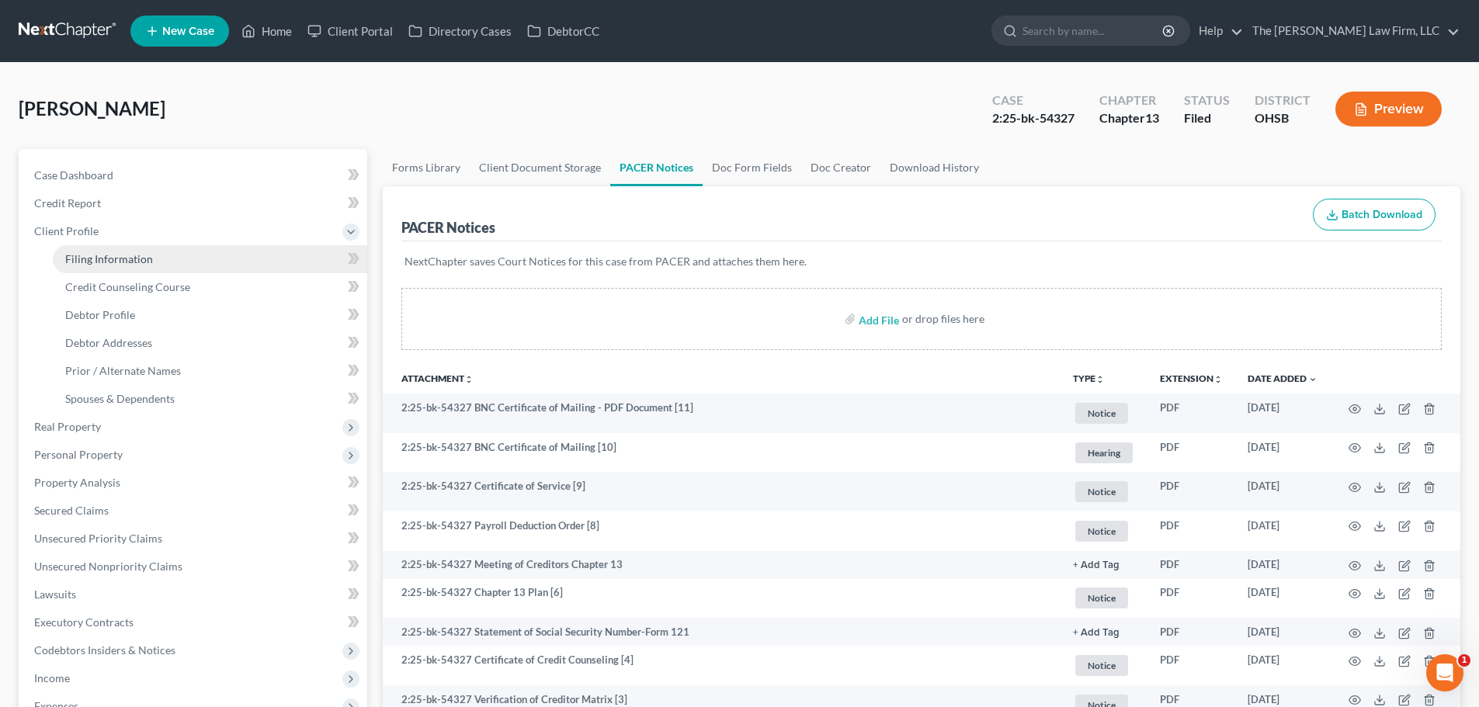
click at [87, 261] on span "Filing Information" at bounding box center [109, 258] width 88 height 13
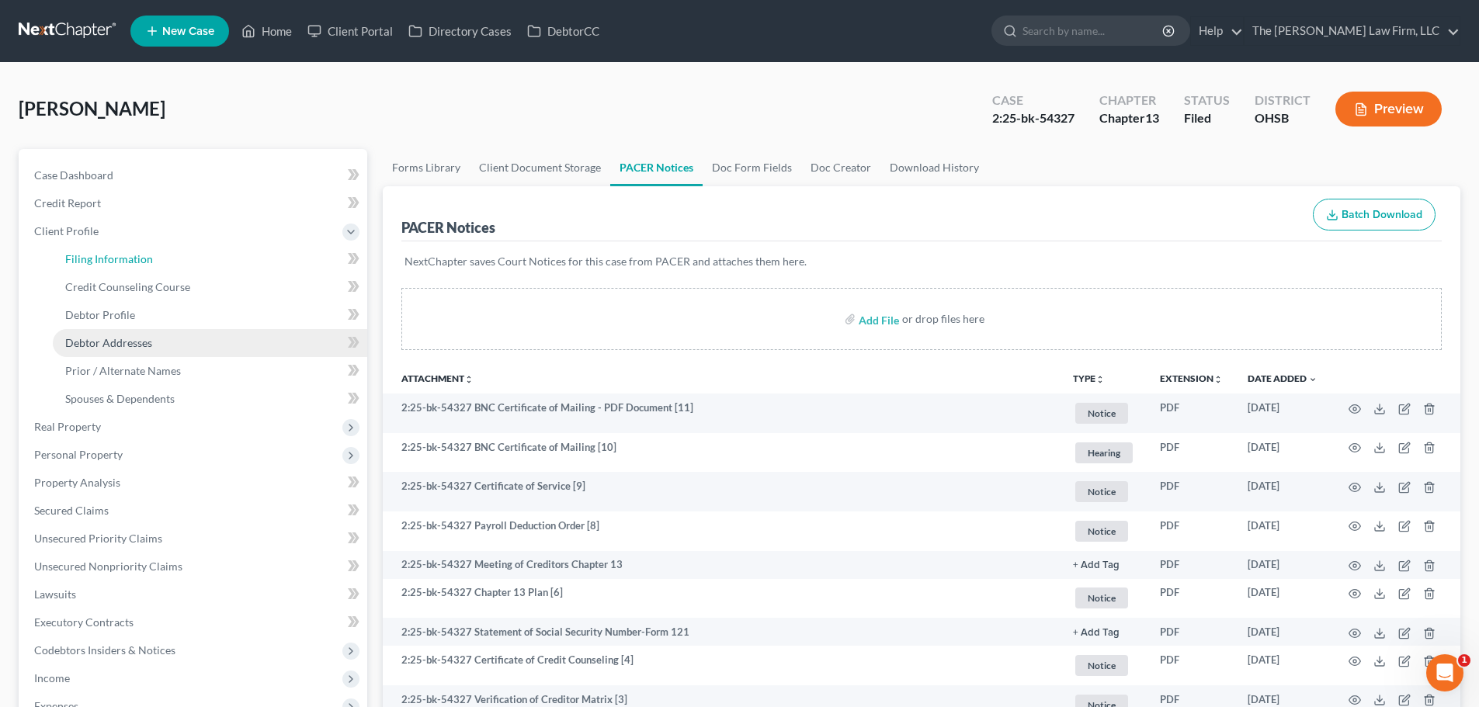
select select "1"
select select "0"
select select "3"
select select "62"
select select "2"
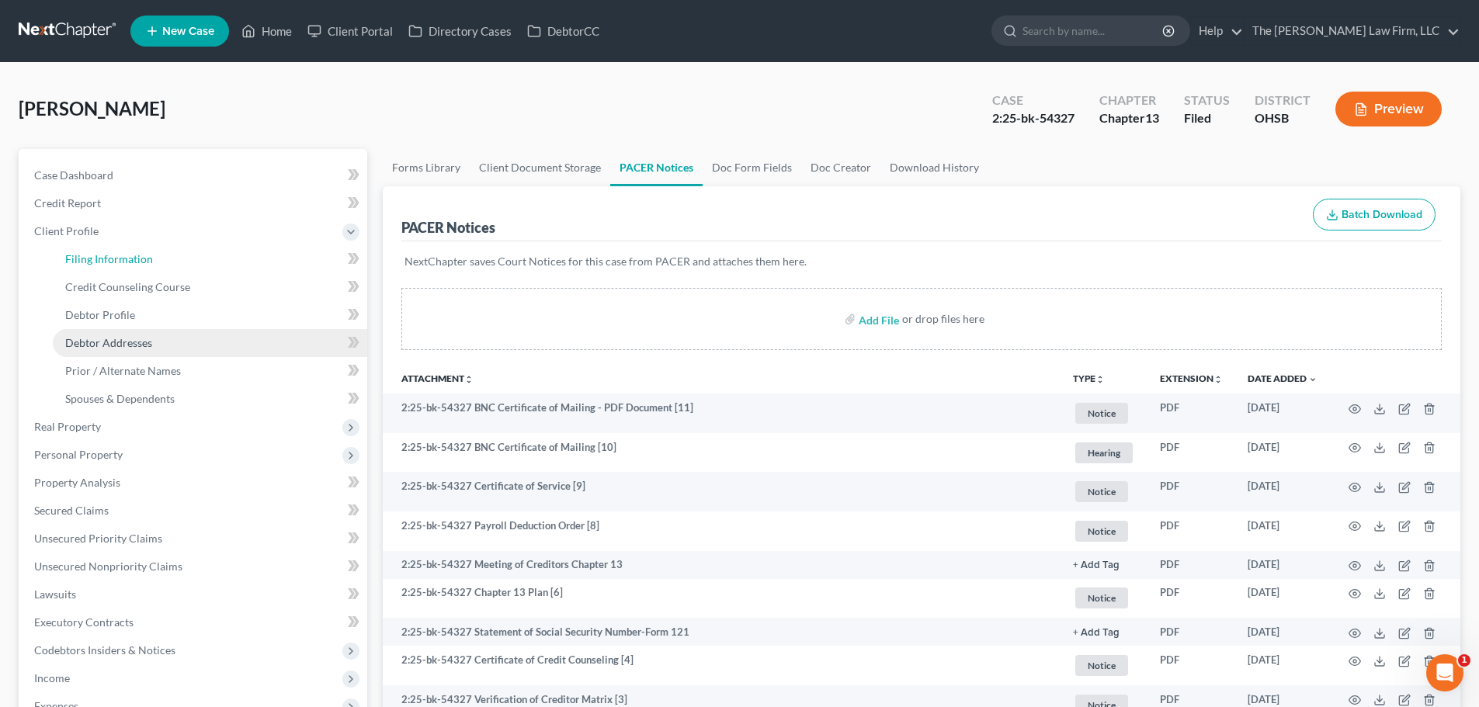
select select "36"
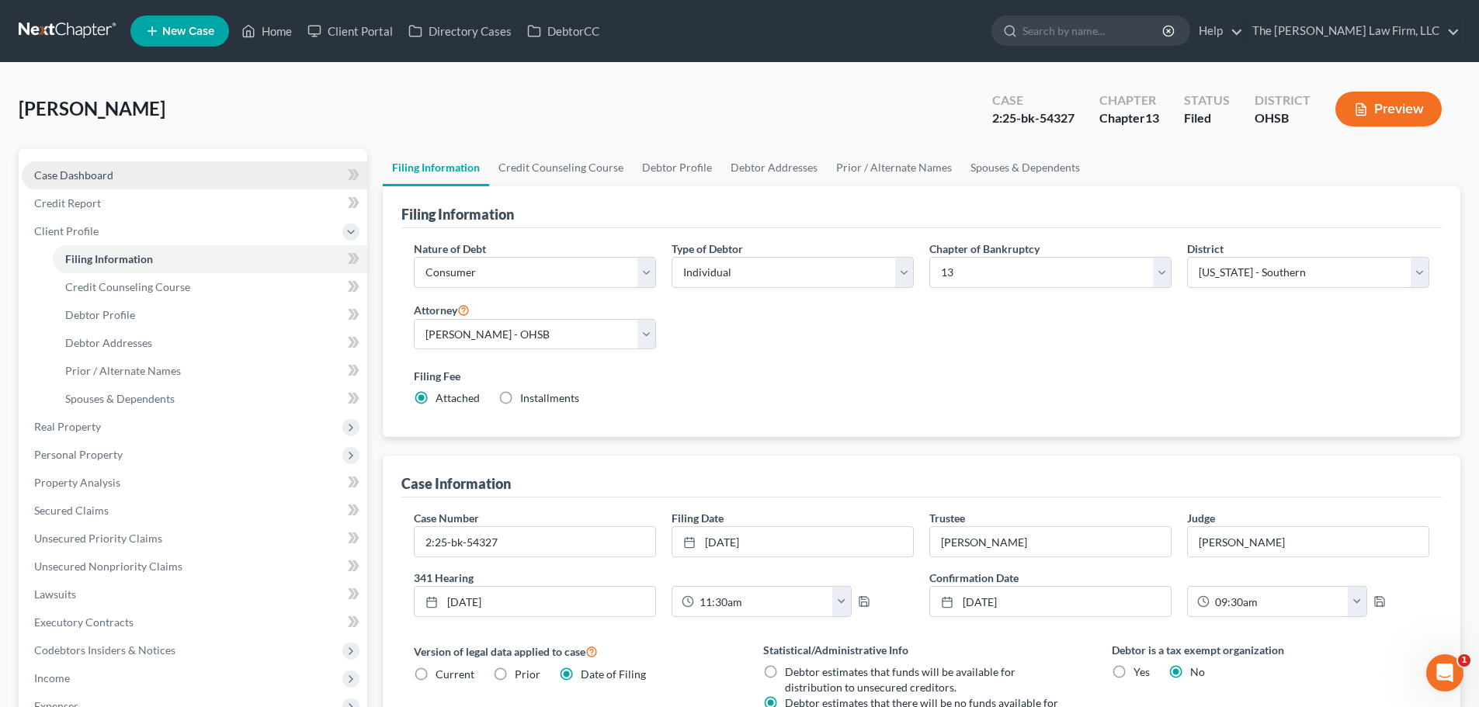
click at [97, 175] on span "Case Dashboard" at bounding box center [73, 174] width 79 height 13
